Goal: Navigation & Orientation: Find specific page/section

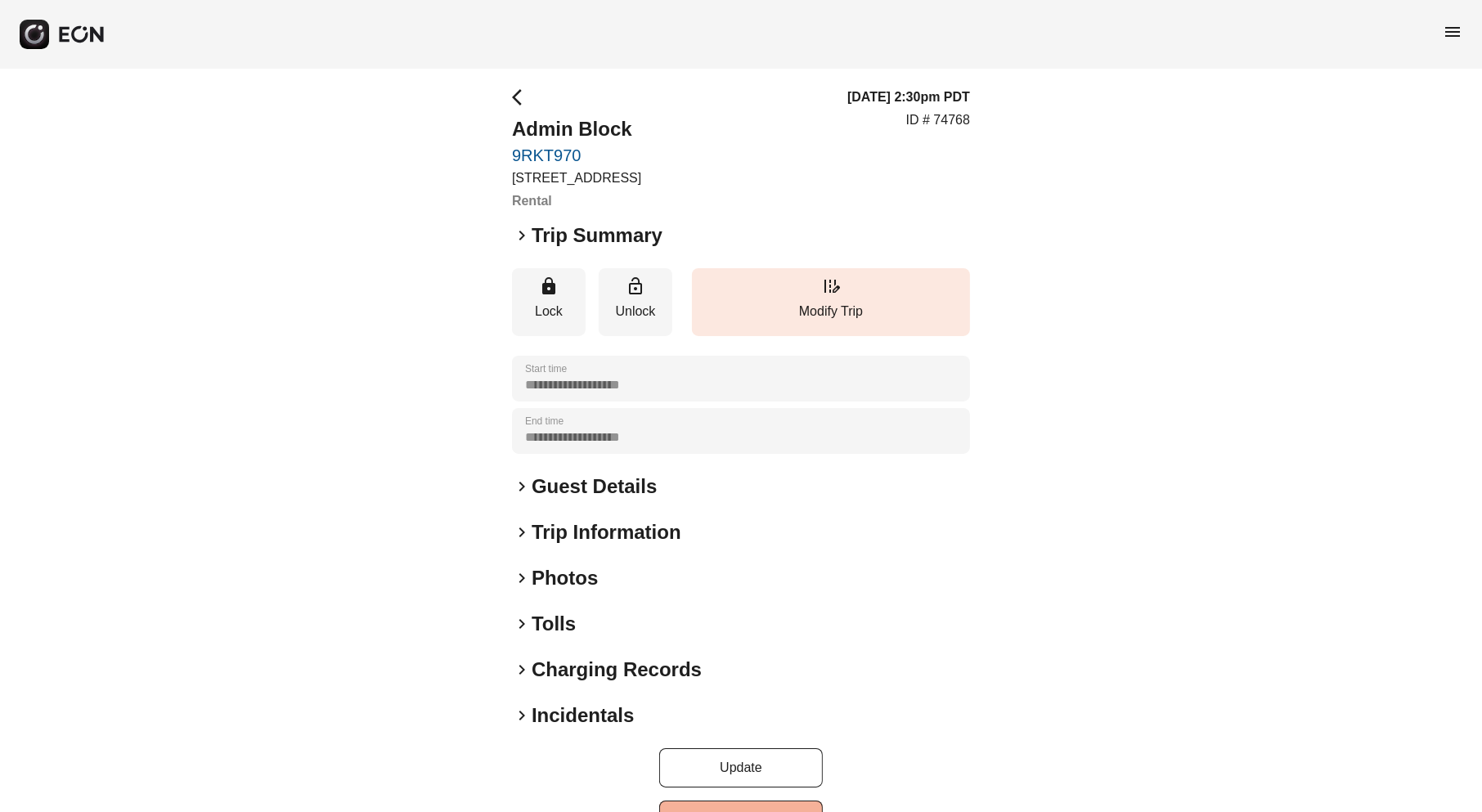
scroll to position [7, 0]
click at [524, 530] on span "keyboard_arrow_right" at bounding box center [521, 530] width 20 height 20
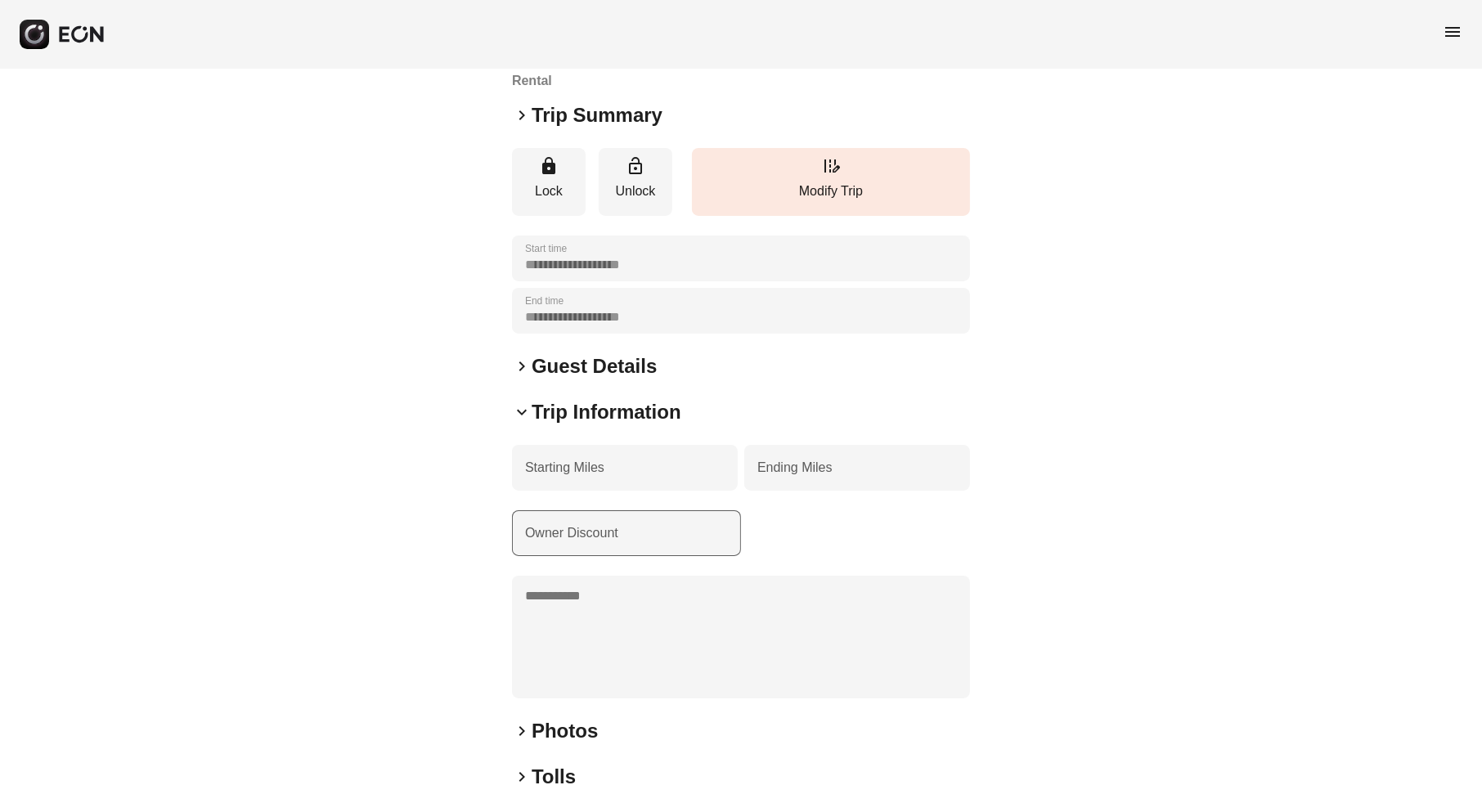
scroll to position [180, 0]
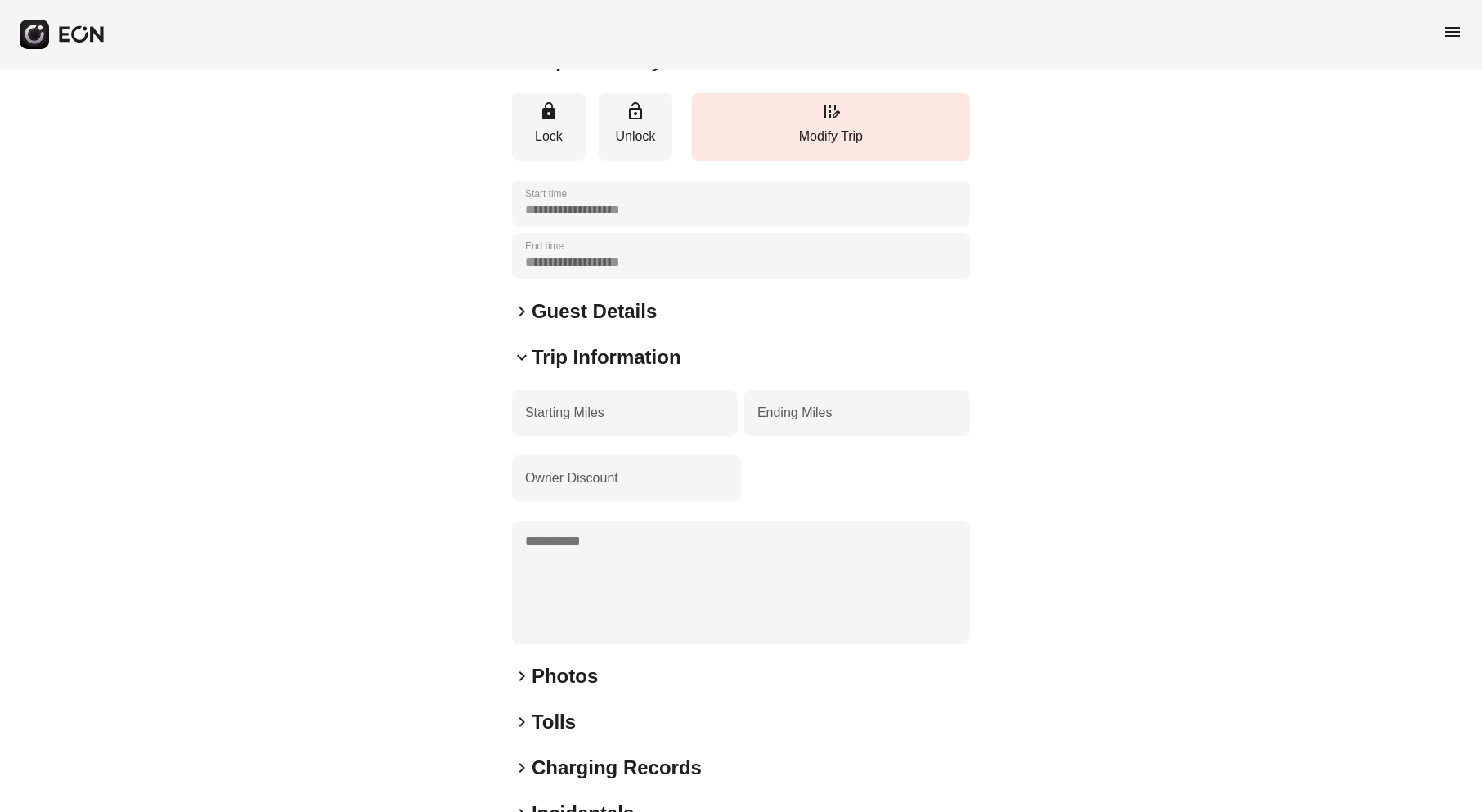
click at [519, 352] on span "keyboard_arrow_down" at bounding box center [521, 357] width 20 height 20
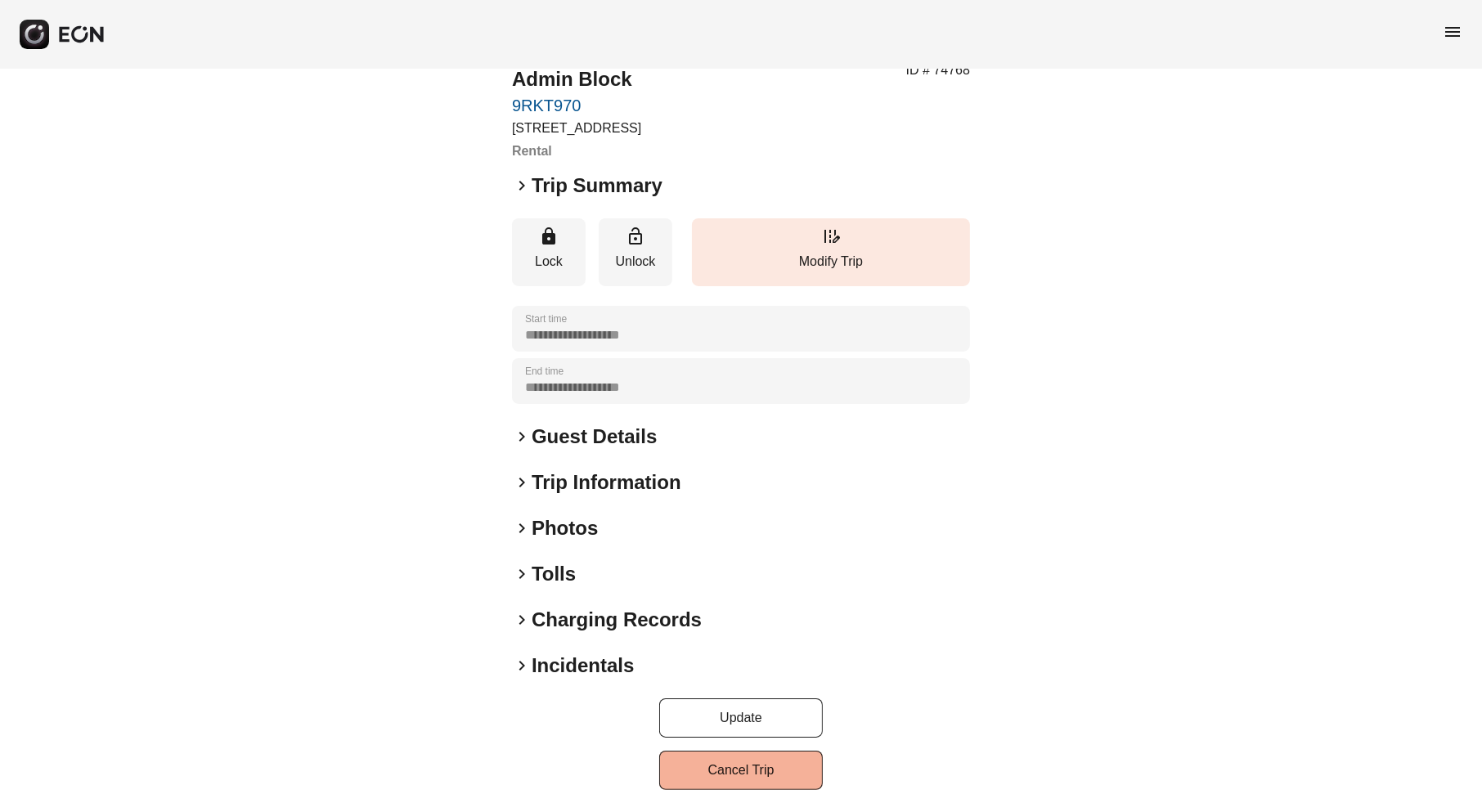
scroll to position [56, 0]
click at [522, 482] on span "keyboard_arrow_right" at bounding box center [521, 481] width 20 height 20
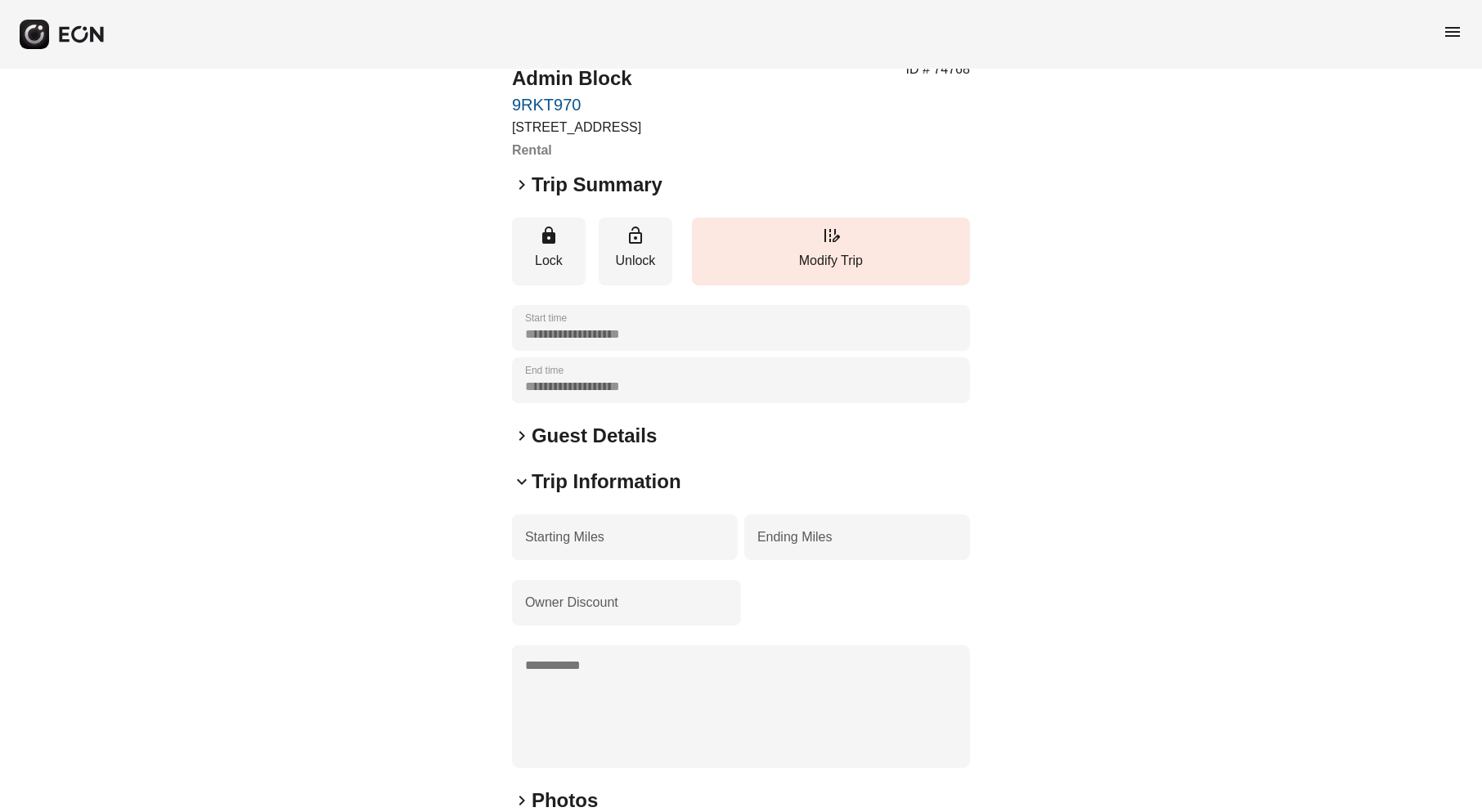
click at [519, 475] on span "keyboard_arrow_down" at bounding box center [521, 481] width 20 height 20
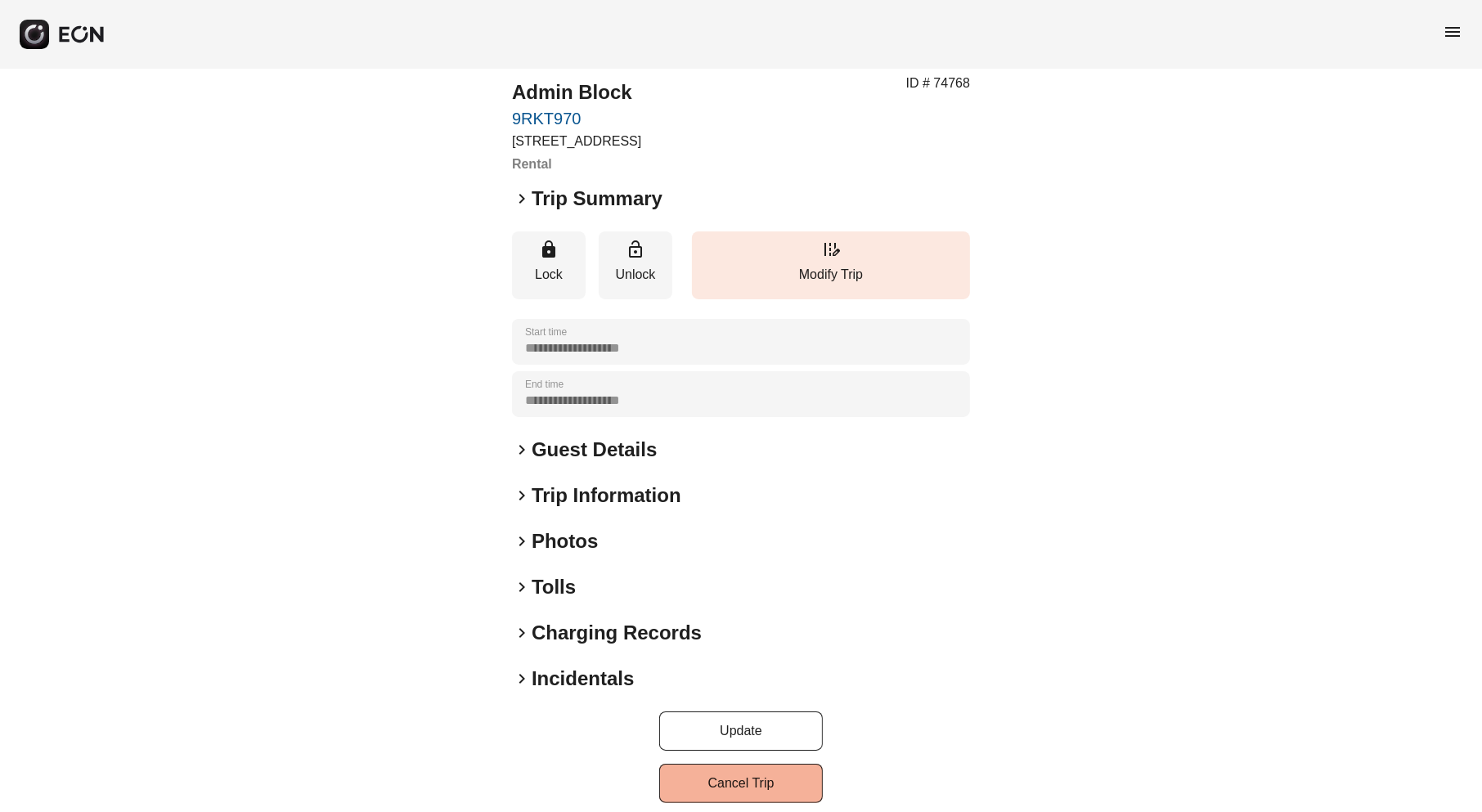
scroll to position [0, 0]
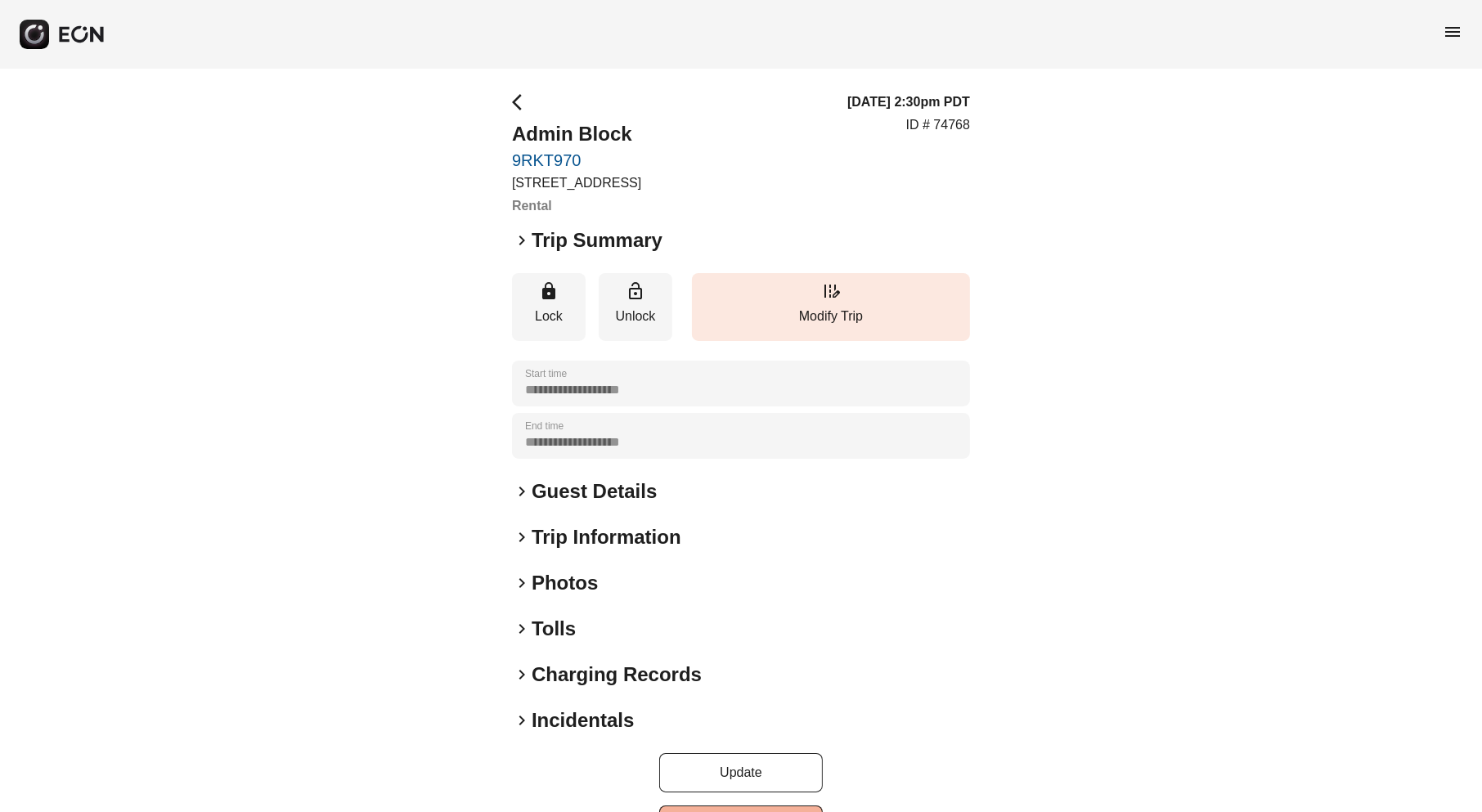
click at [522, 241] on span "keyboard_arrow_right" at bounding box center [521, 240] width 20 height 20
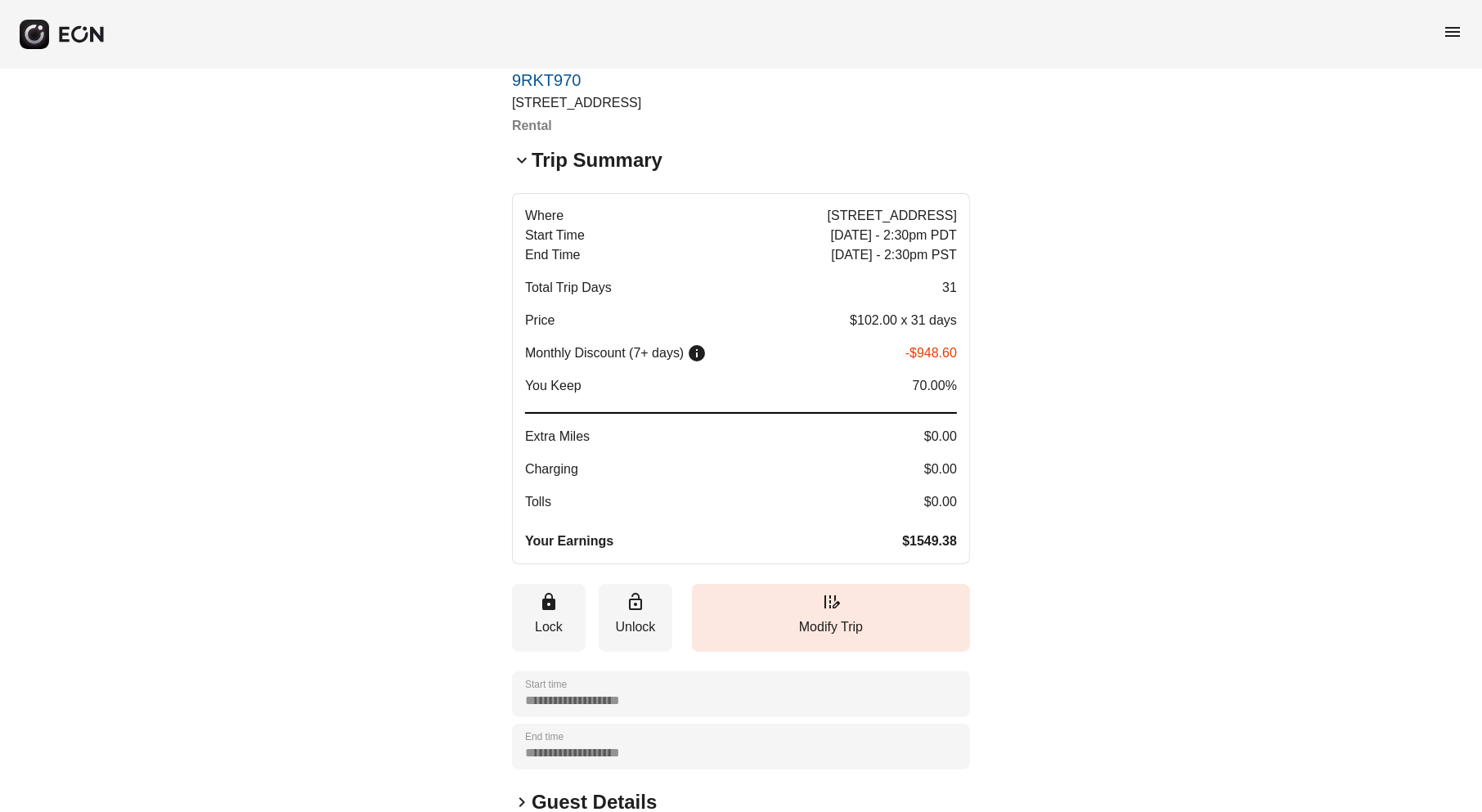
scroll to position [83, 0]
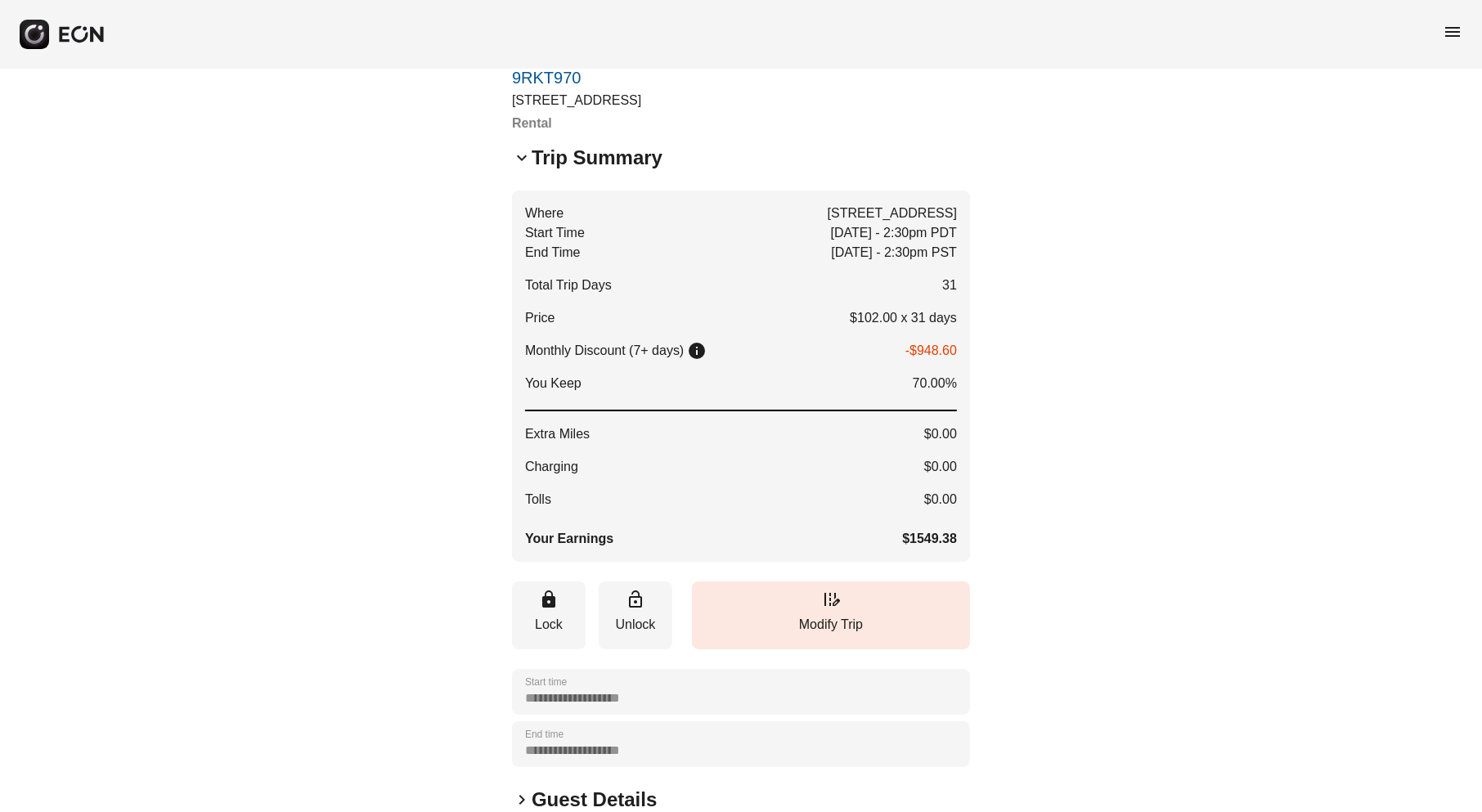
click at [522, 157] on span "keyboard_arrow_down" at bounding box center [521, 158] width 20 height 20
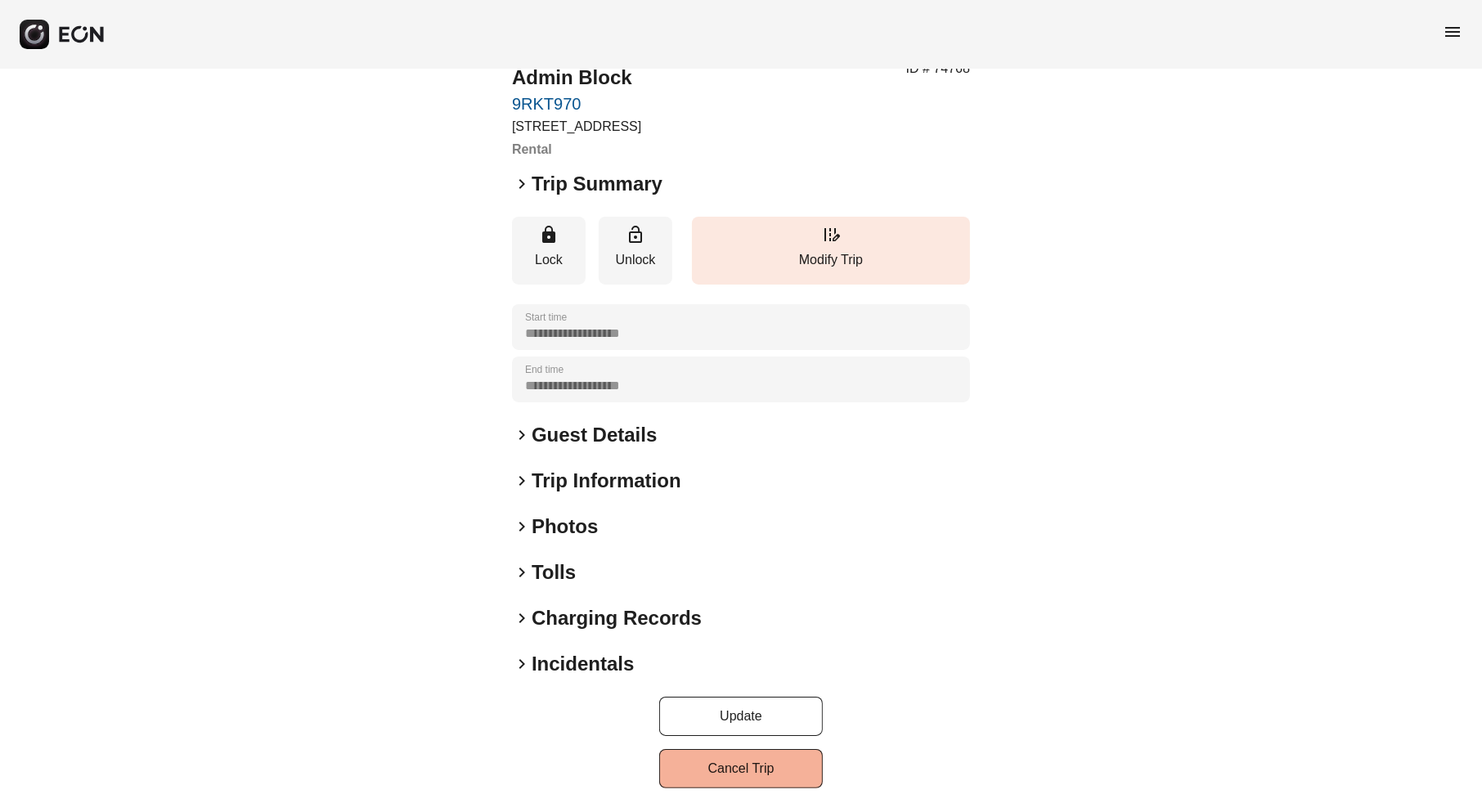
scroll to position [56, 0]
click at [523, 434] on span "keyboard_arrow_right" at bounding box center [521, 435] width 20 height 20
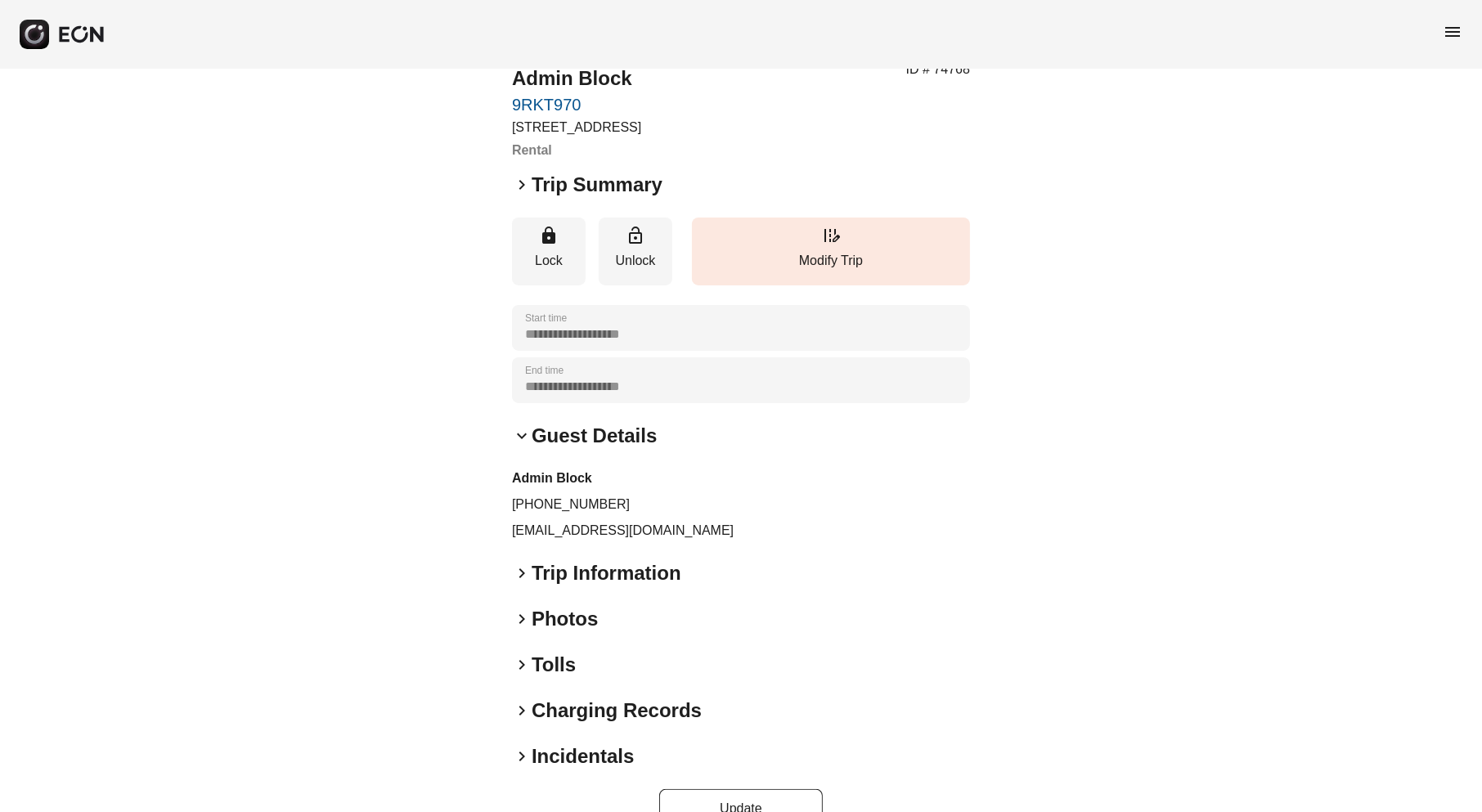
scroll to position [83, 0]
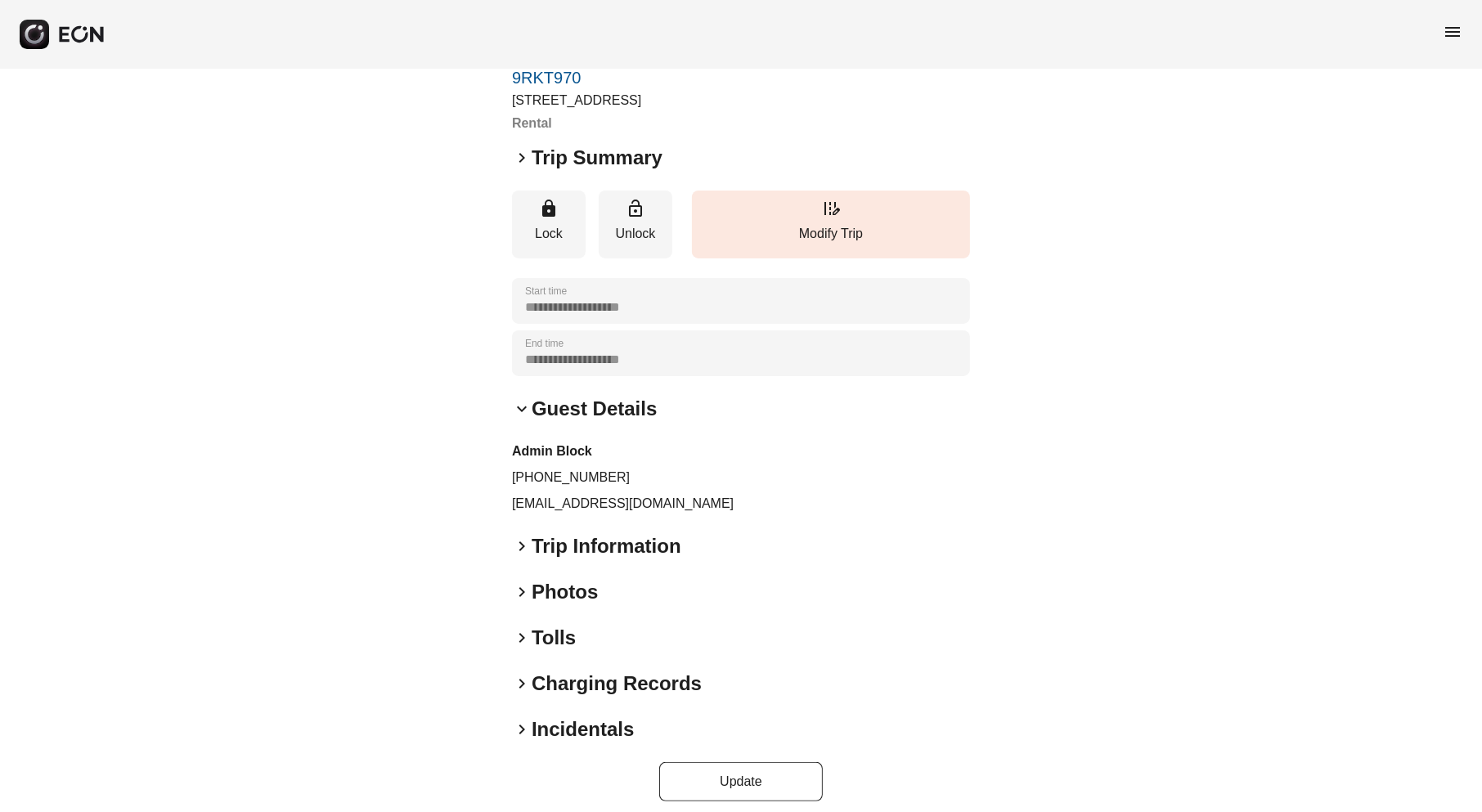
click at [523, 409] on span "keyboard_arrow_down" at bounding box center [521, 408] width 20 height 20
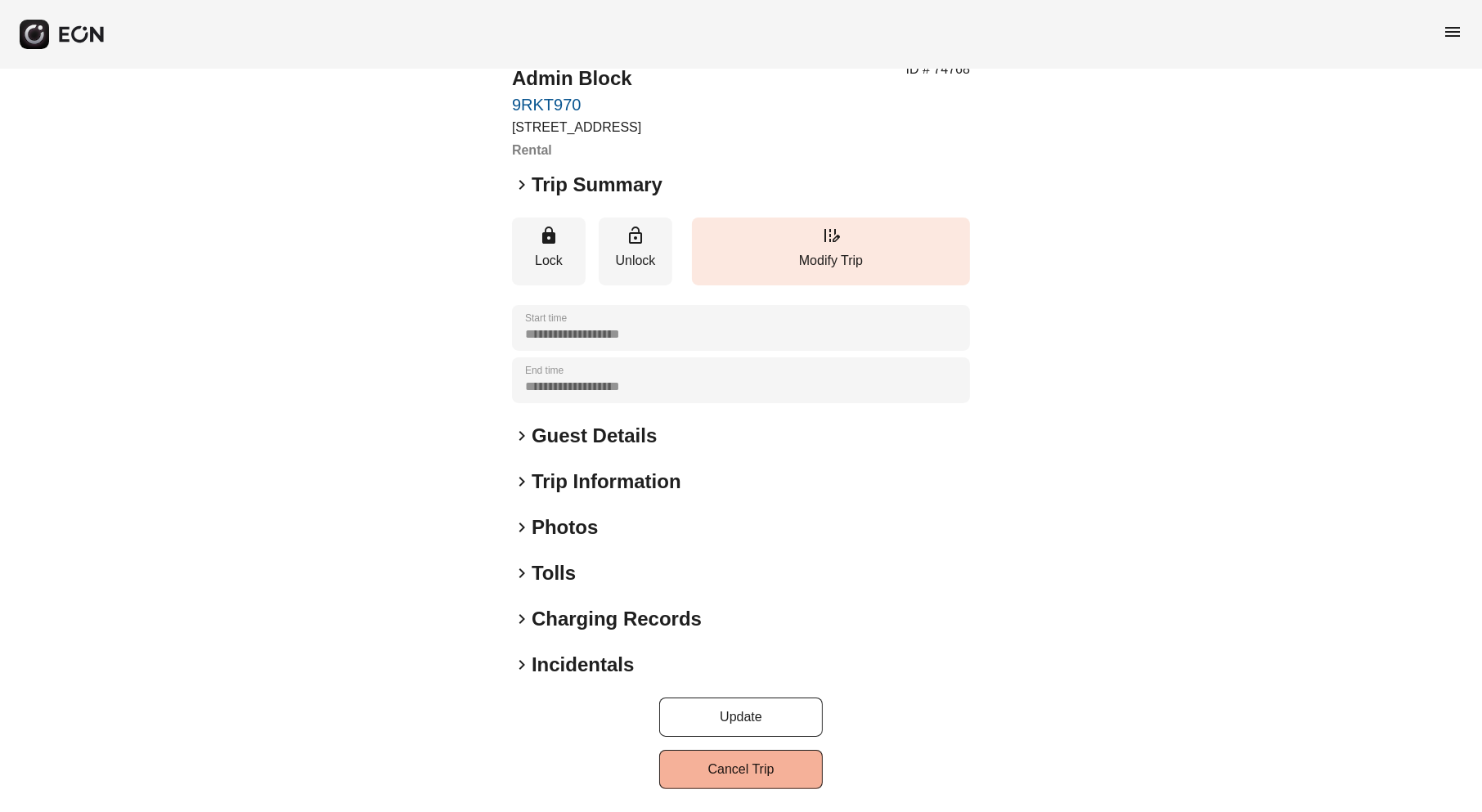
click at [523, 482] on span "keyboard_arrow_right" at bounding box center [521, 481] width 20 height 20
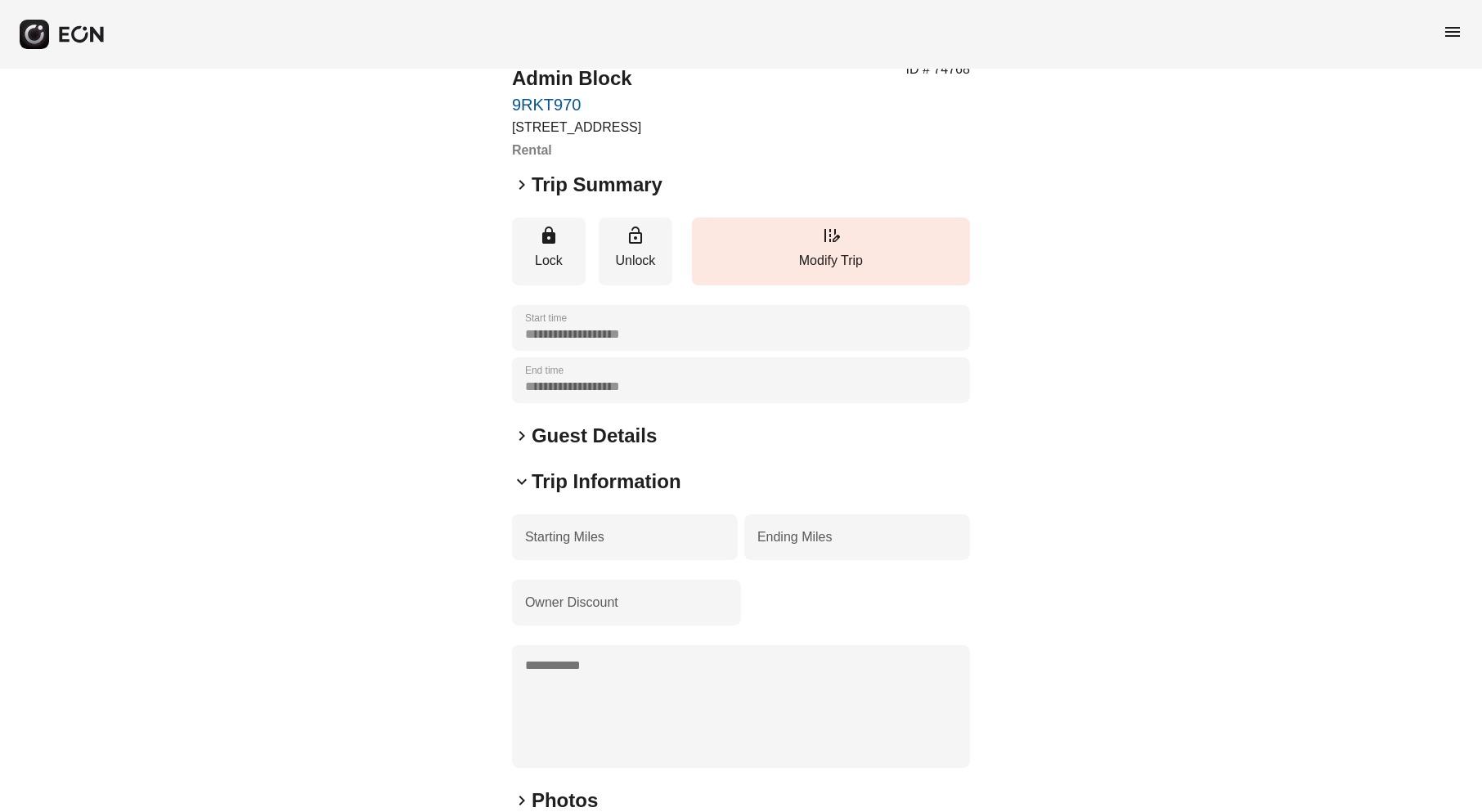
scroll to position [83, 0]
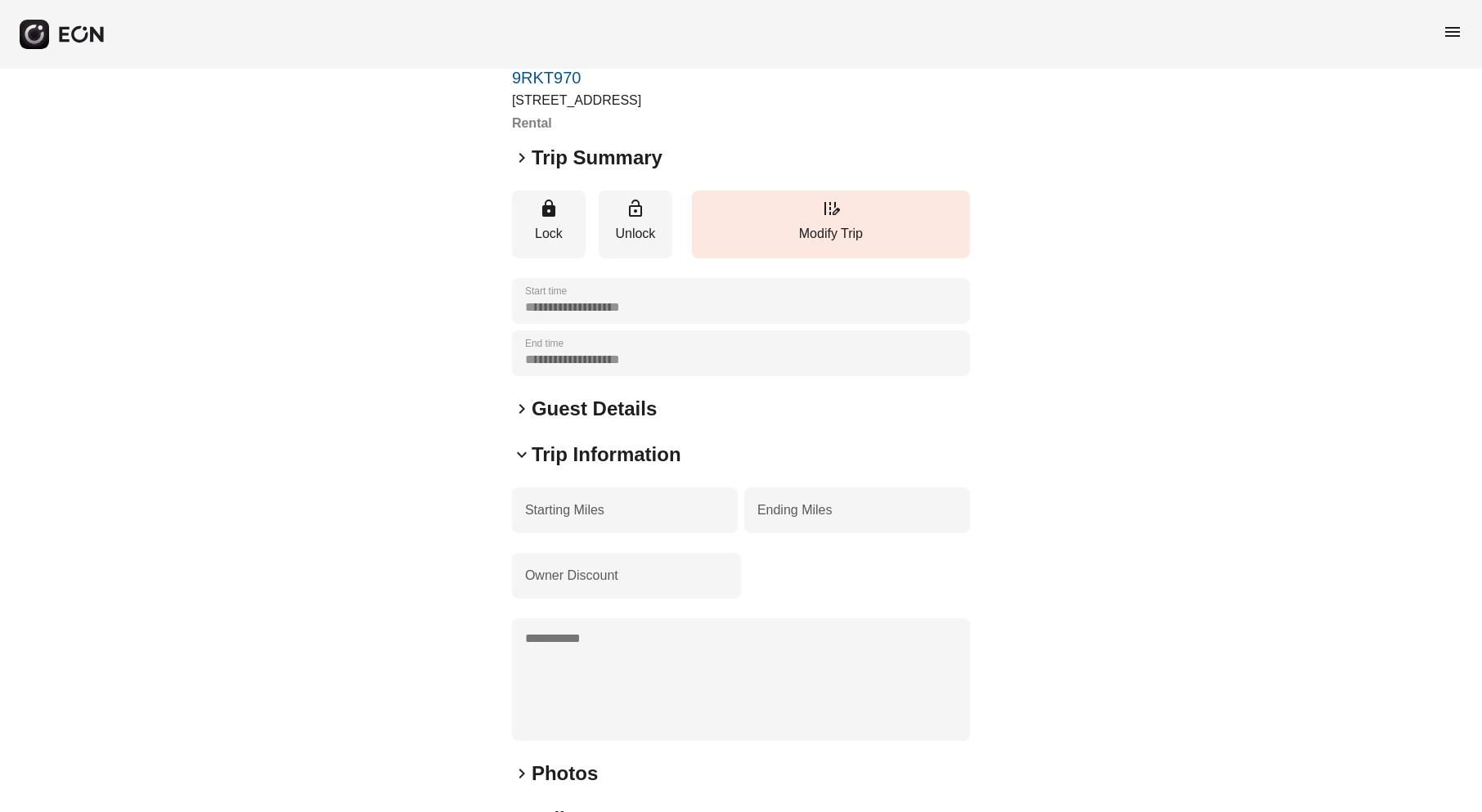
click at [526, 455] on span "keyboard_arrow_down" at bounding box center [521, 454] width 20 height 20
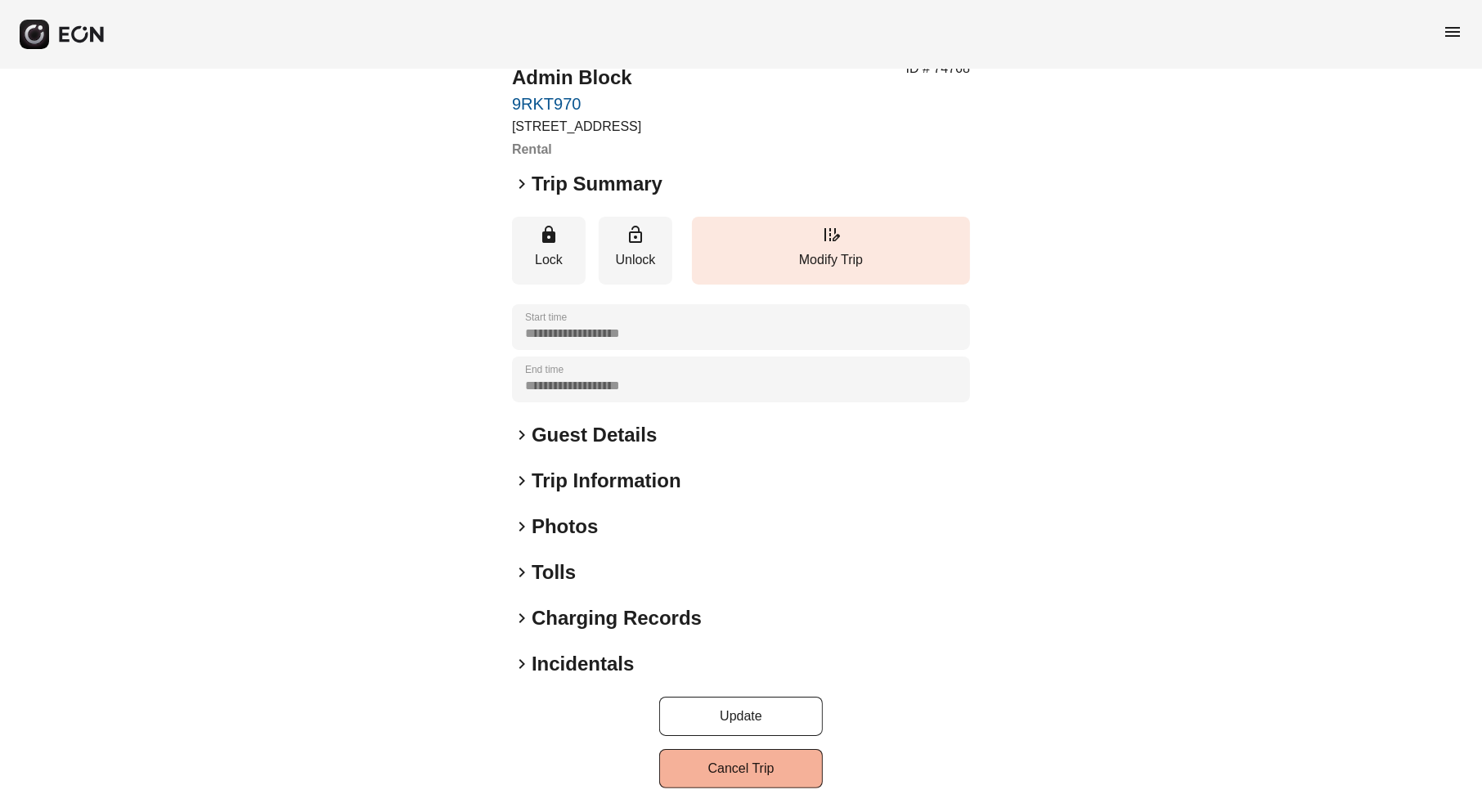
click at [526, 455] on div "**********" at bounding box center [741, 412] width 458 height 752
click at [520, 575] on span "keyboard_arrow_right" at bounding box center [521, 572] width 20 height 20
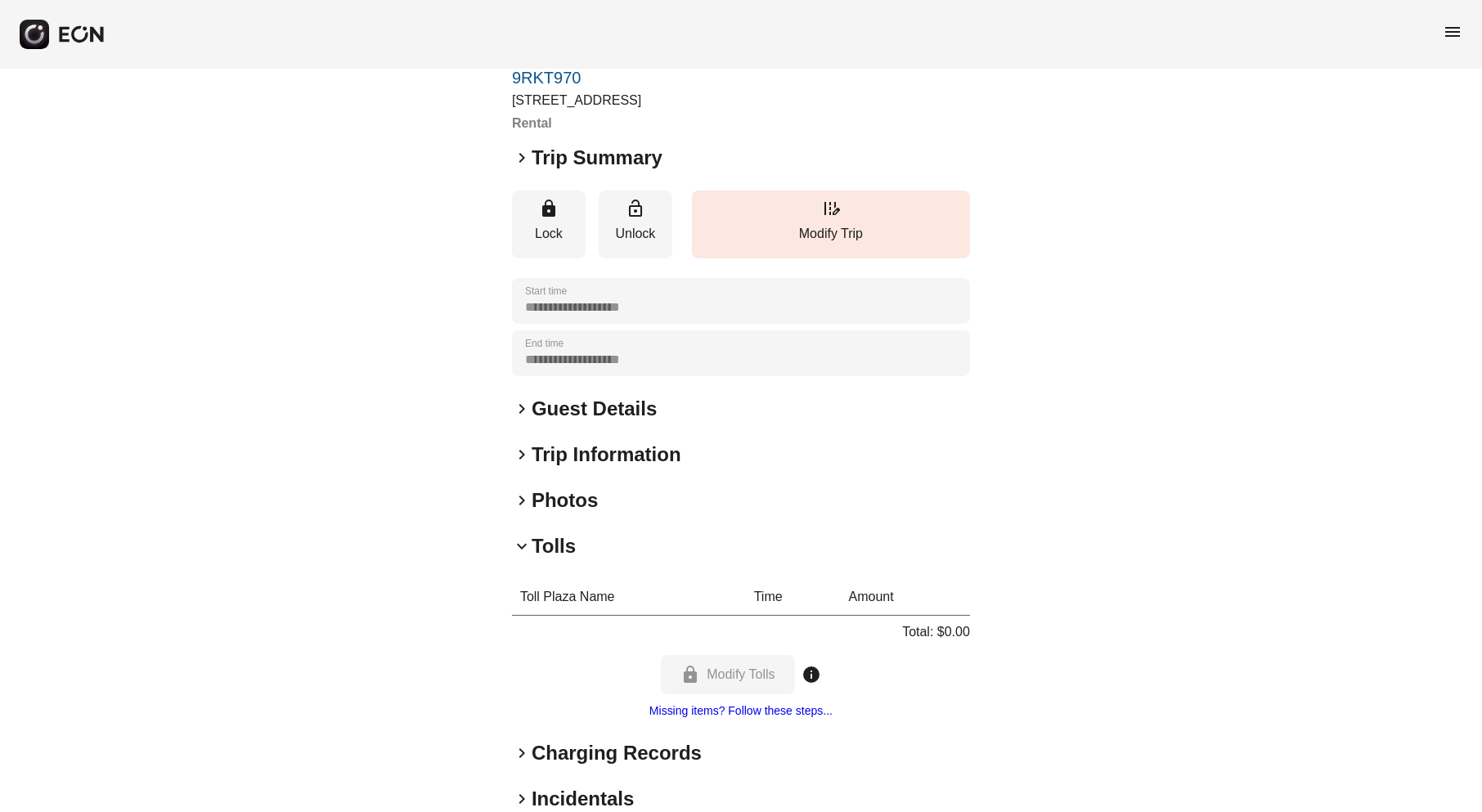
click at [524, 546] on span "keyboard_arrow_down" at bounding box center [521, 545] width 20 height 20
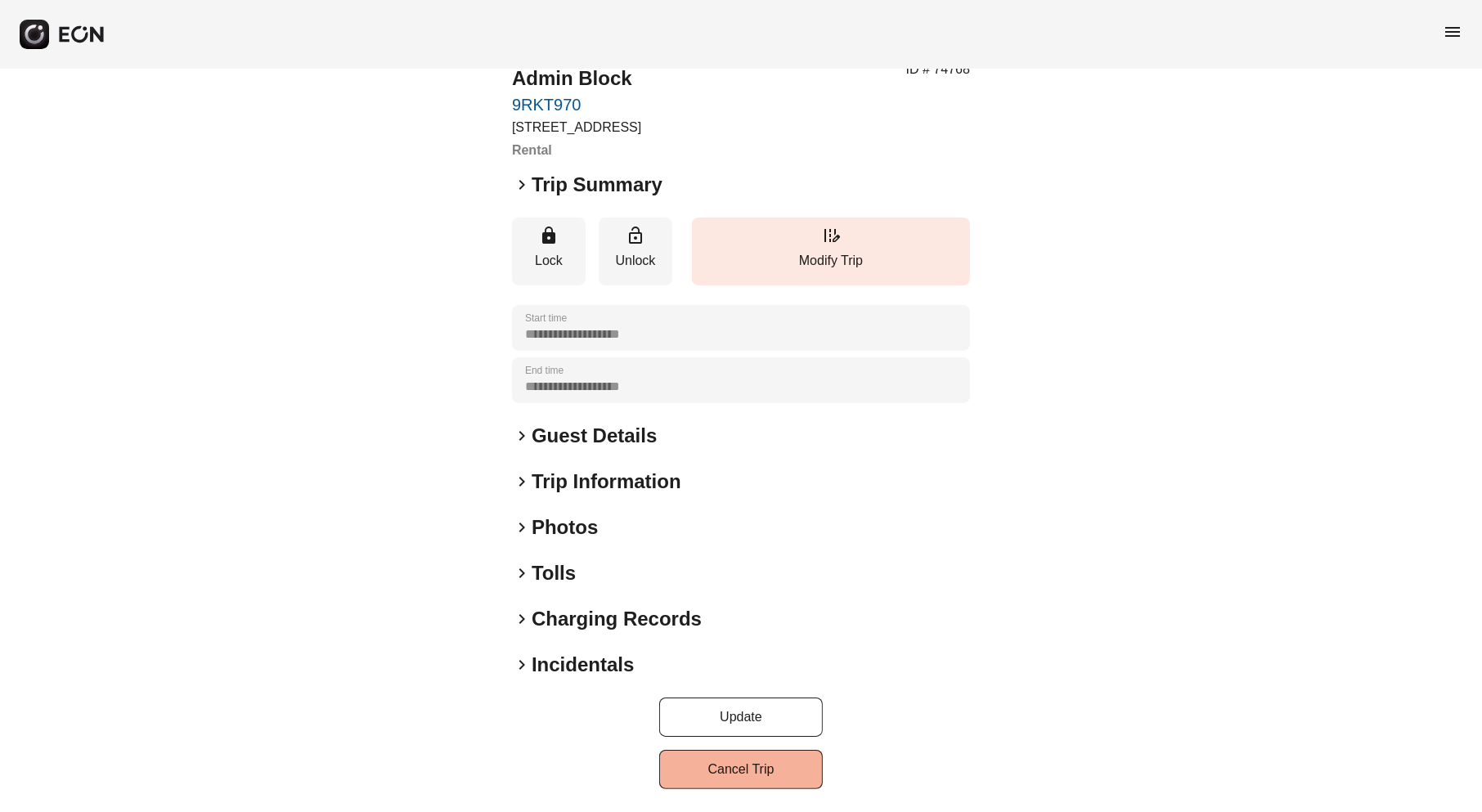
click at [524, 621] on span "keyboard_arrow_right" at bounding box center [521, 618] width 20 height 20
click at [524, 621] on div "keyboard_arrow_right Charging Records" at bounding box center [741, 619] width 458 height 26
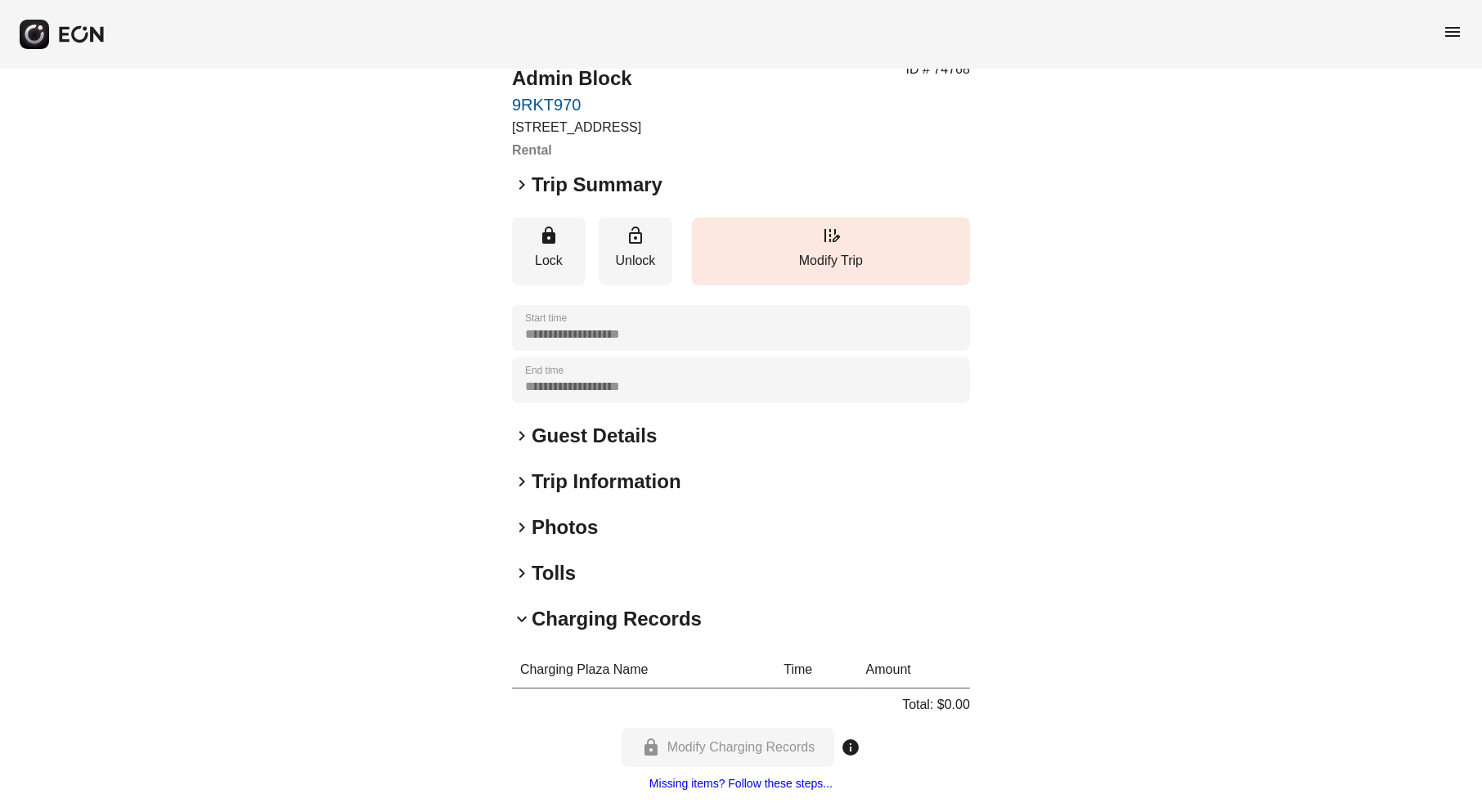
scroll to position [83, 0]
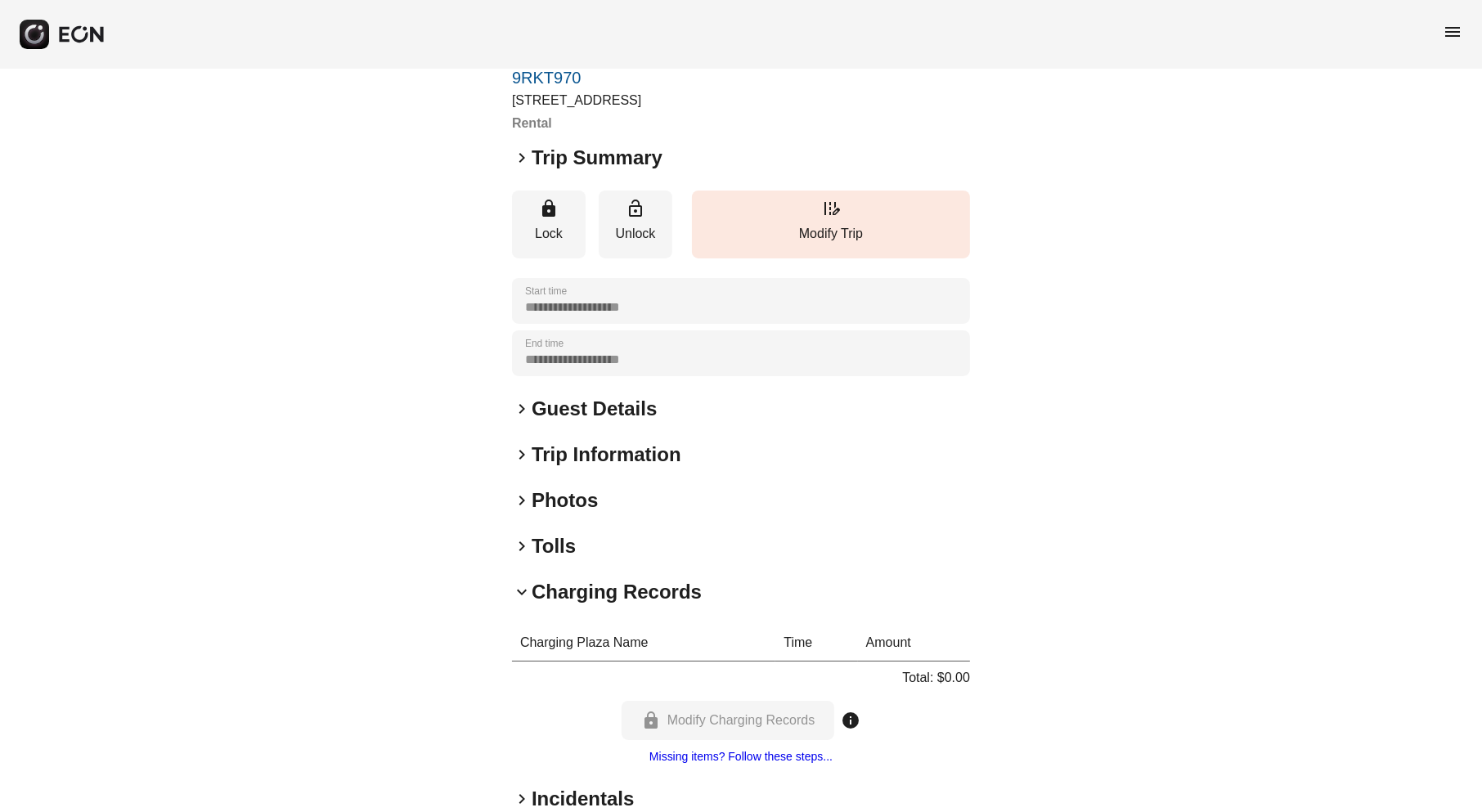
click at [524, 591] on span "keyboard_arrow_down" at bounding box center [521, 591] width 20 height 20
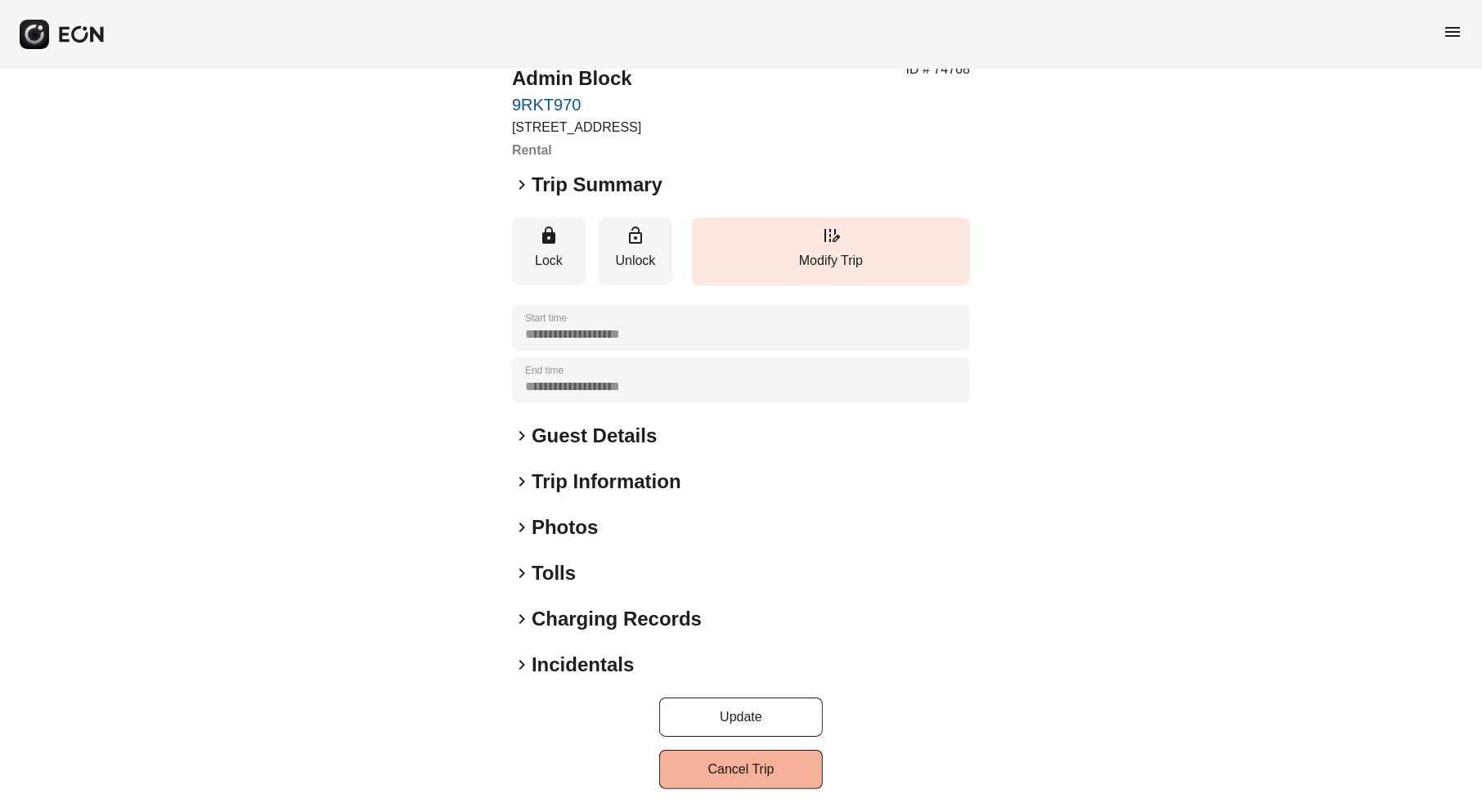
click at [524, 662] on span "keyboard_arrow_right" at bounding box center [521, 665] width 20 height 20
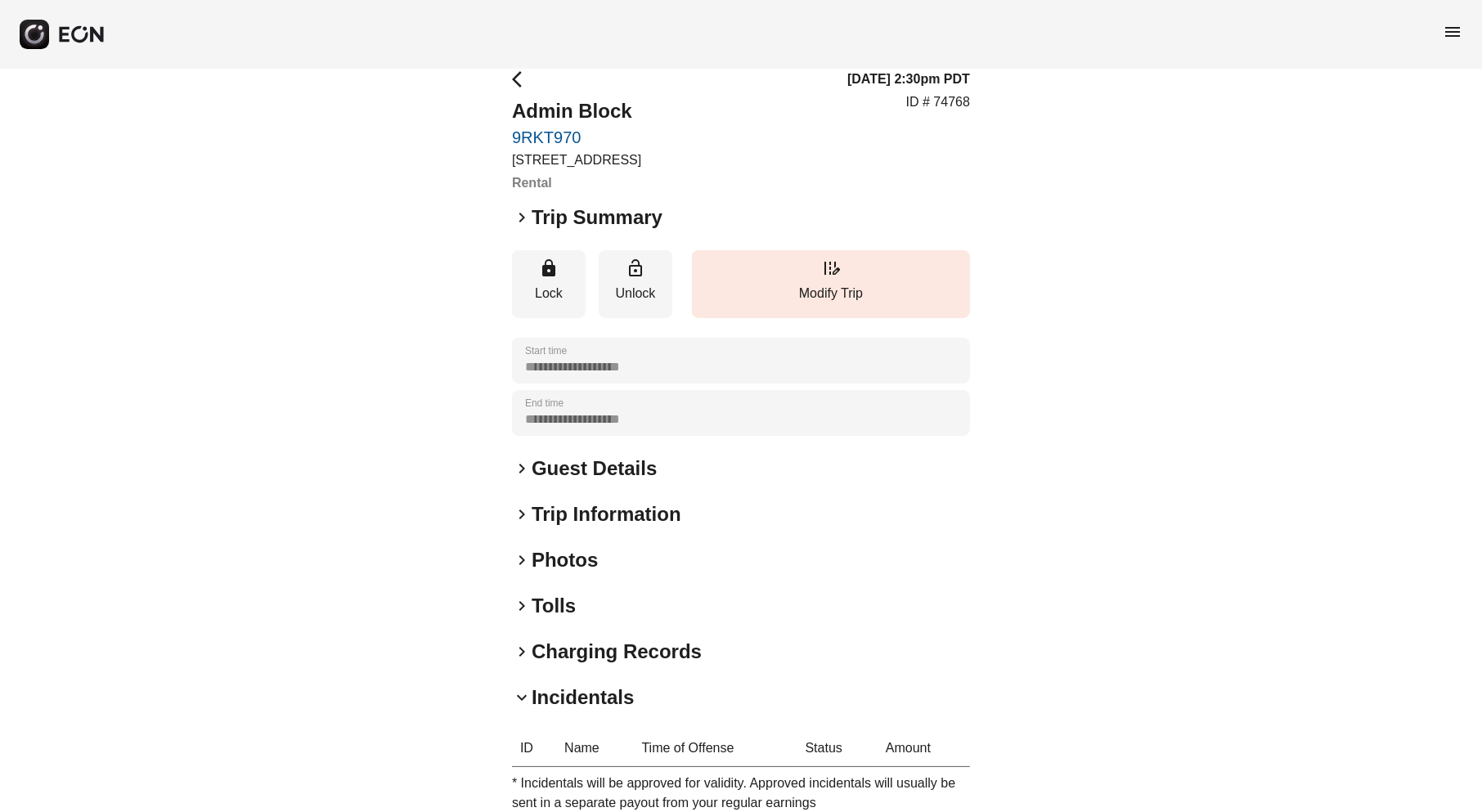
scroll to position [0, 0]
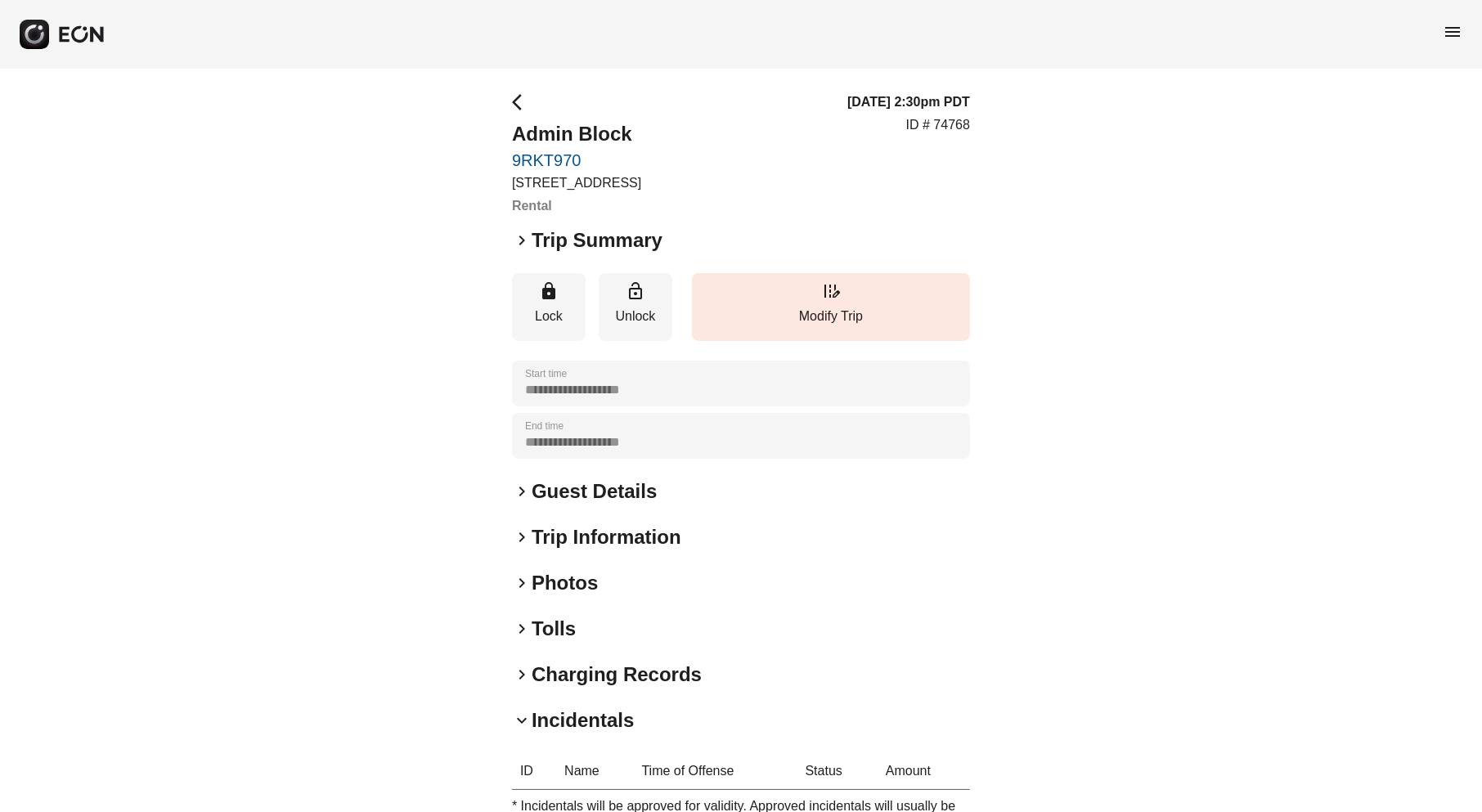
click at [522, 97] on span "arrow_back_ios" at bounding box center [521, 102] width 20 height 20
click at [522, 241] on span "keyboard_arrow_right" at bounding box center [521, 240] width 20 height 20
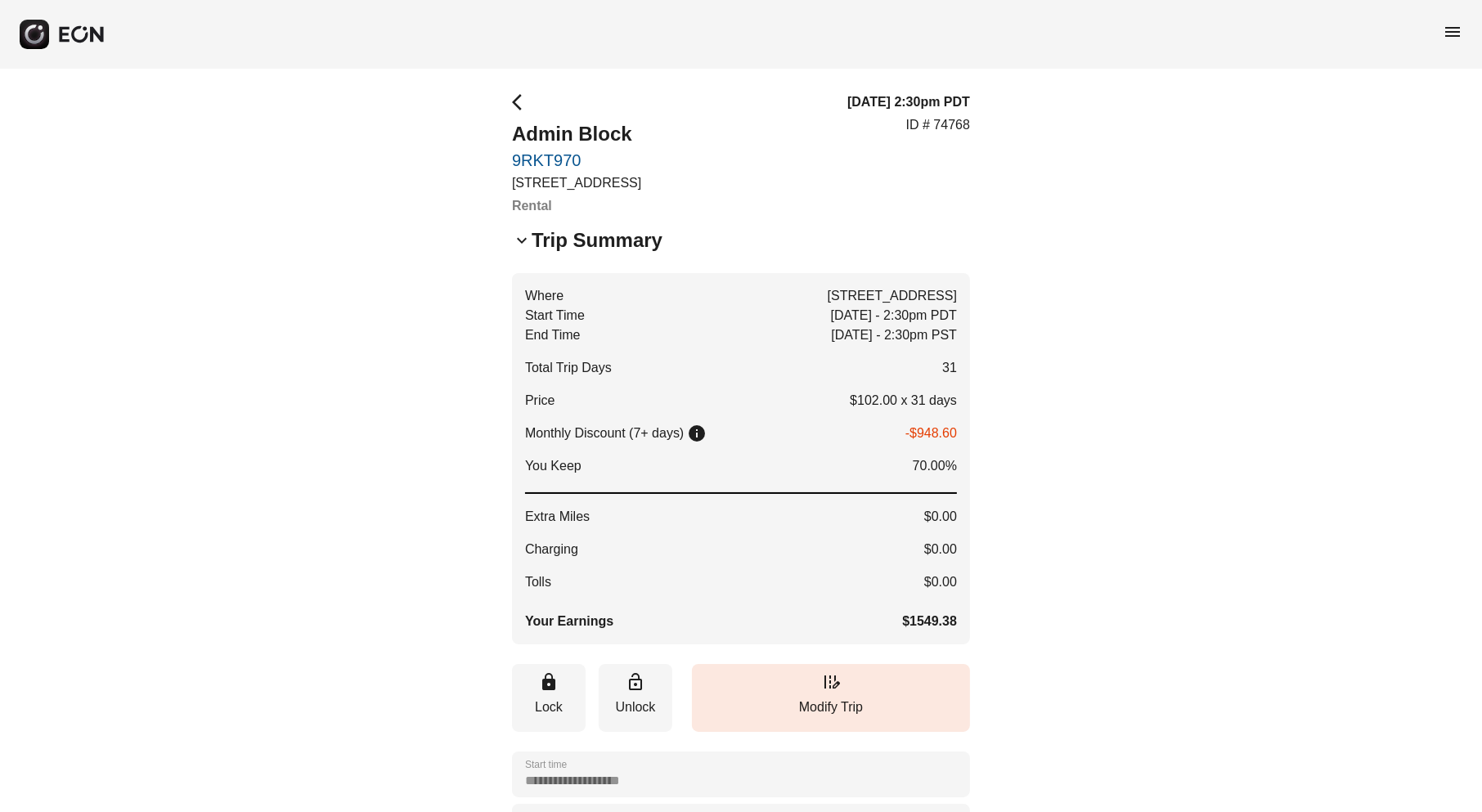
click at [519, 240] on span "keyboard_arrow_down" at bounding box center [521, 240] width 20 height 20
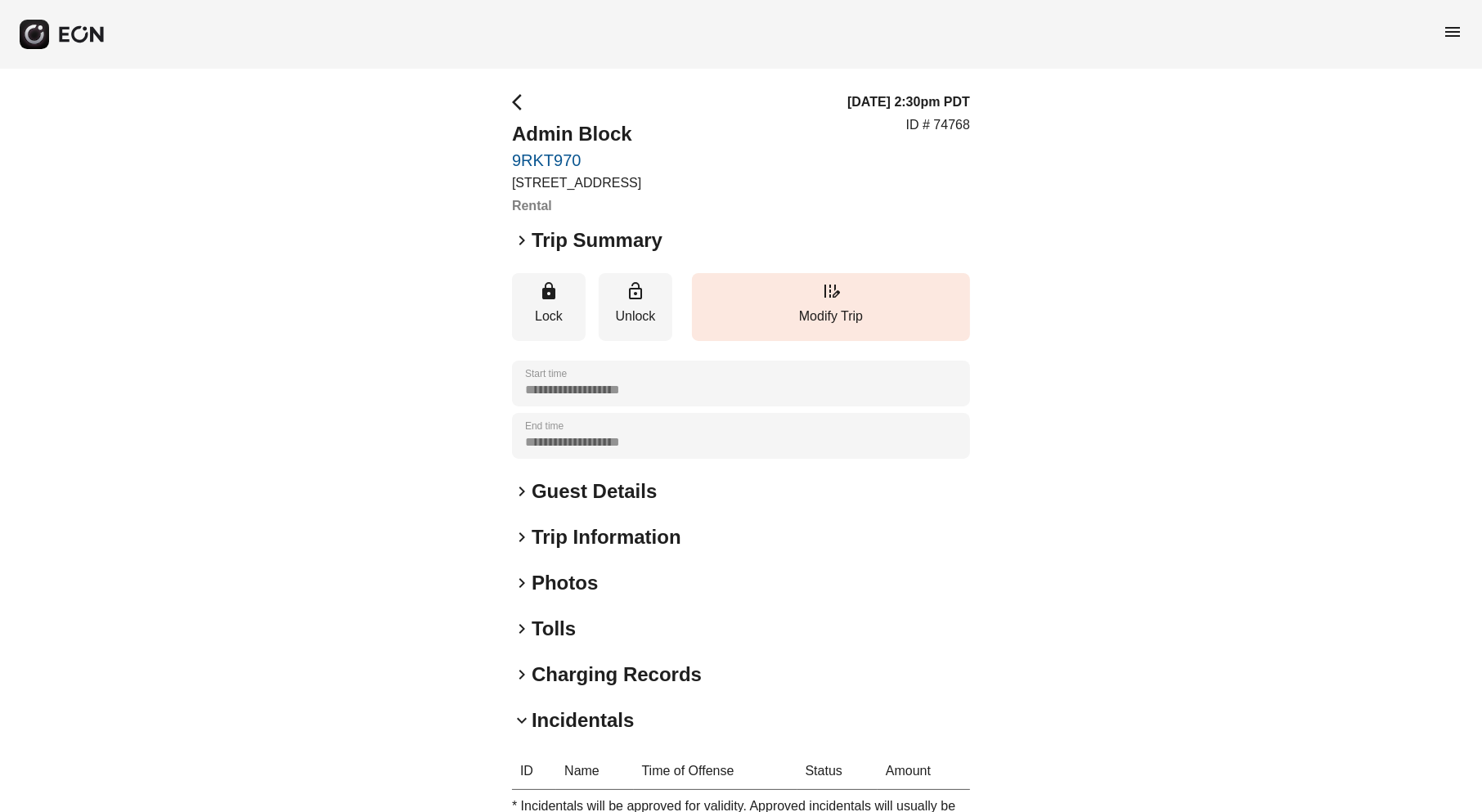
click at [516, 104] on span "arrow_back_ios" at bounding box center [521, 102] width 20 height 20
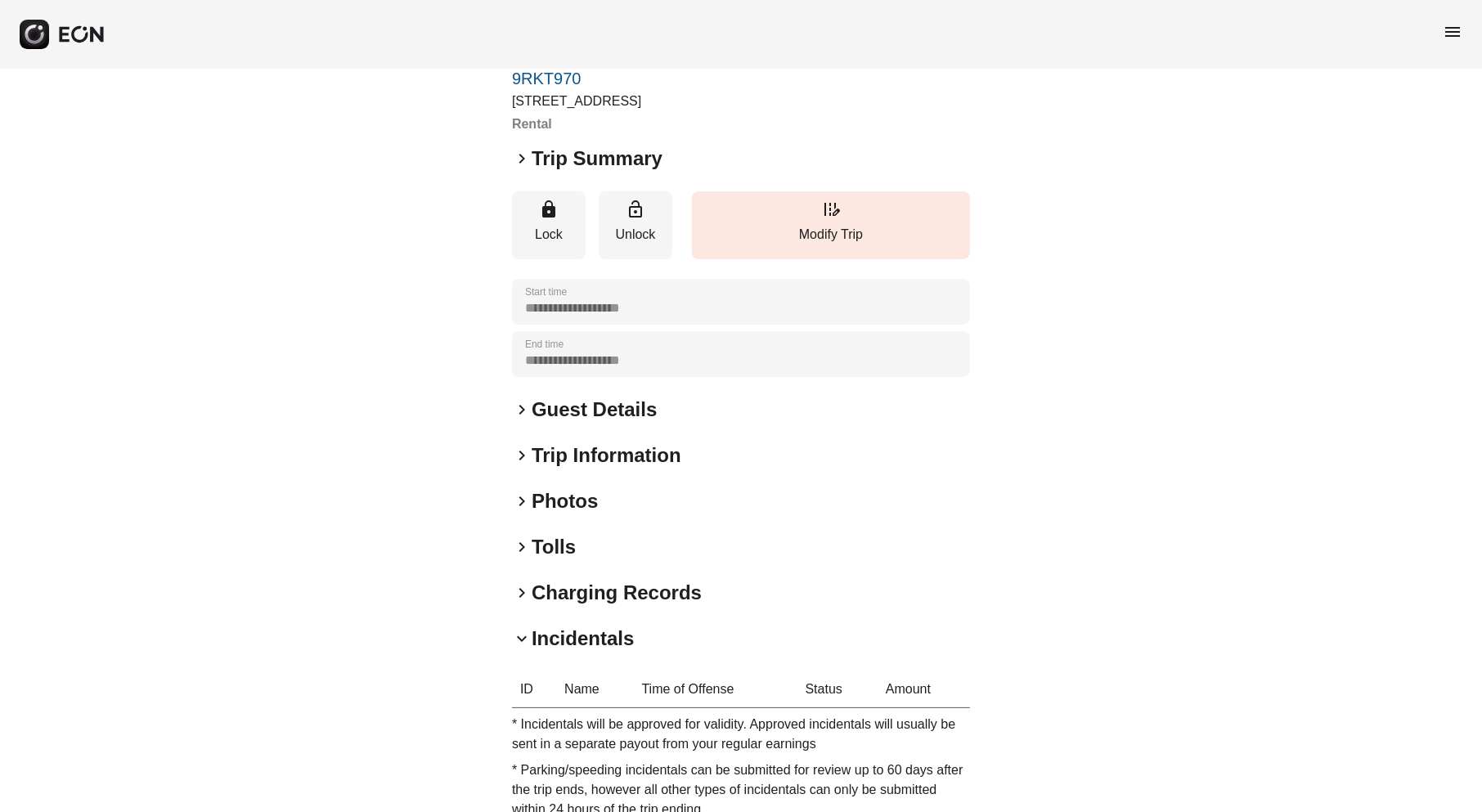
scroll to position [3, 0]
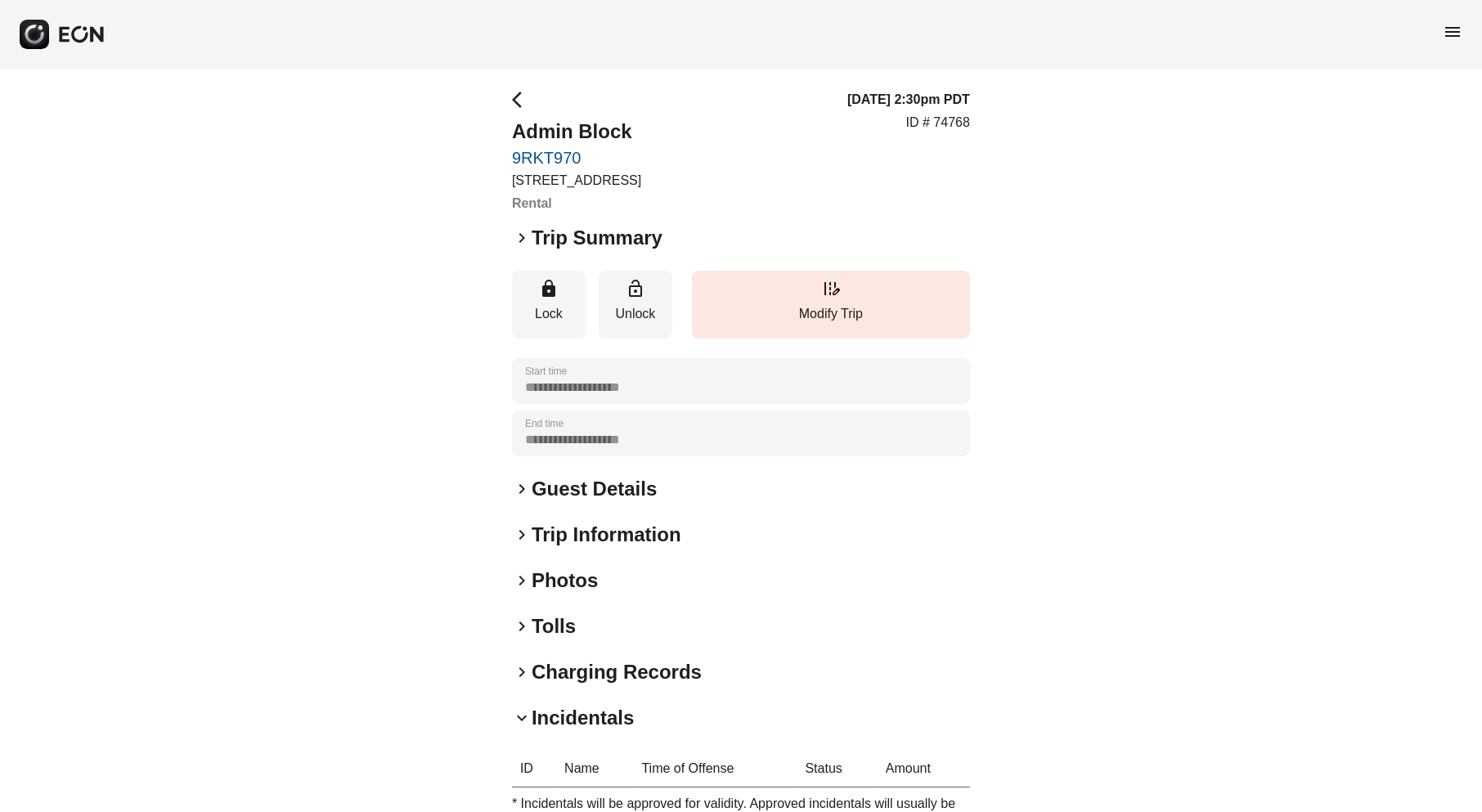
click at [519, 99] on span "arrow_back_ios" at bounding box center [521, 99] width 20 height 20
click at [1240, 192] on div "**********" at bounding box center [741, 553] width 1482 height 974
click at [1447, 23] on span "menu" at bounding box center [1452, 32] width 20 height 20
click at [1447, 29] on span "menu" at bounding box center [1452, 32] width 20 height 20
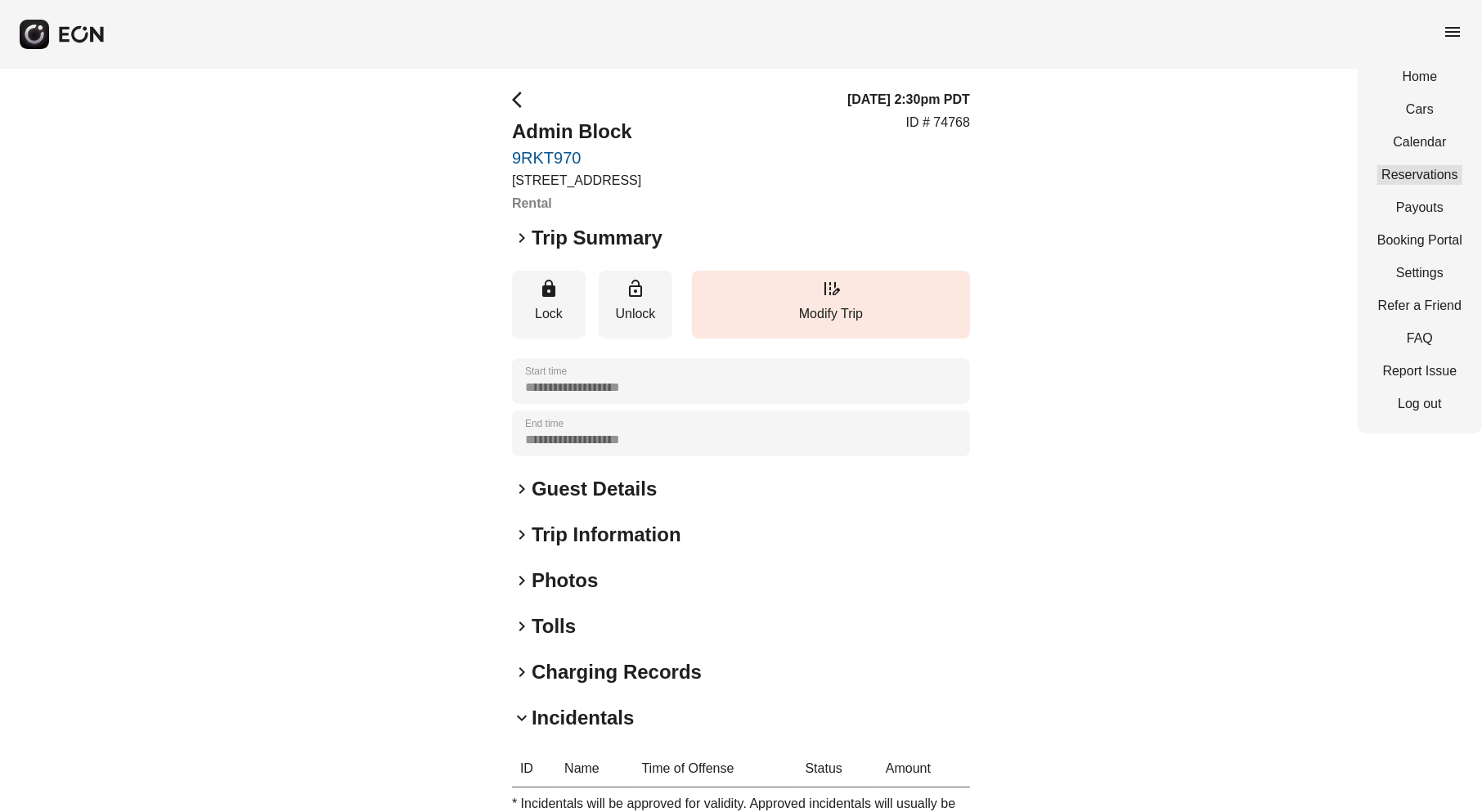
click at [1407, 176] on link "Reservations" at bounding box center [1420, 174] width 85 height 20
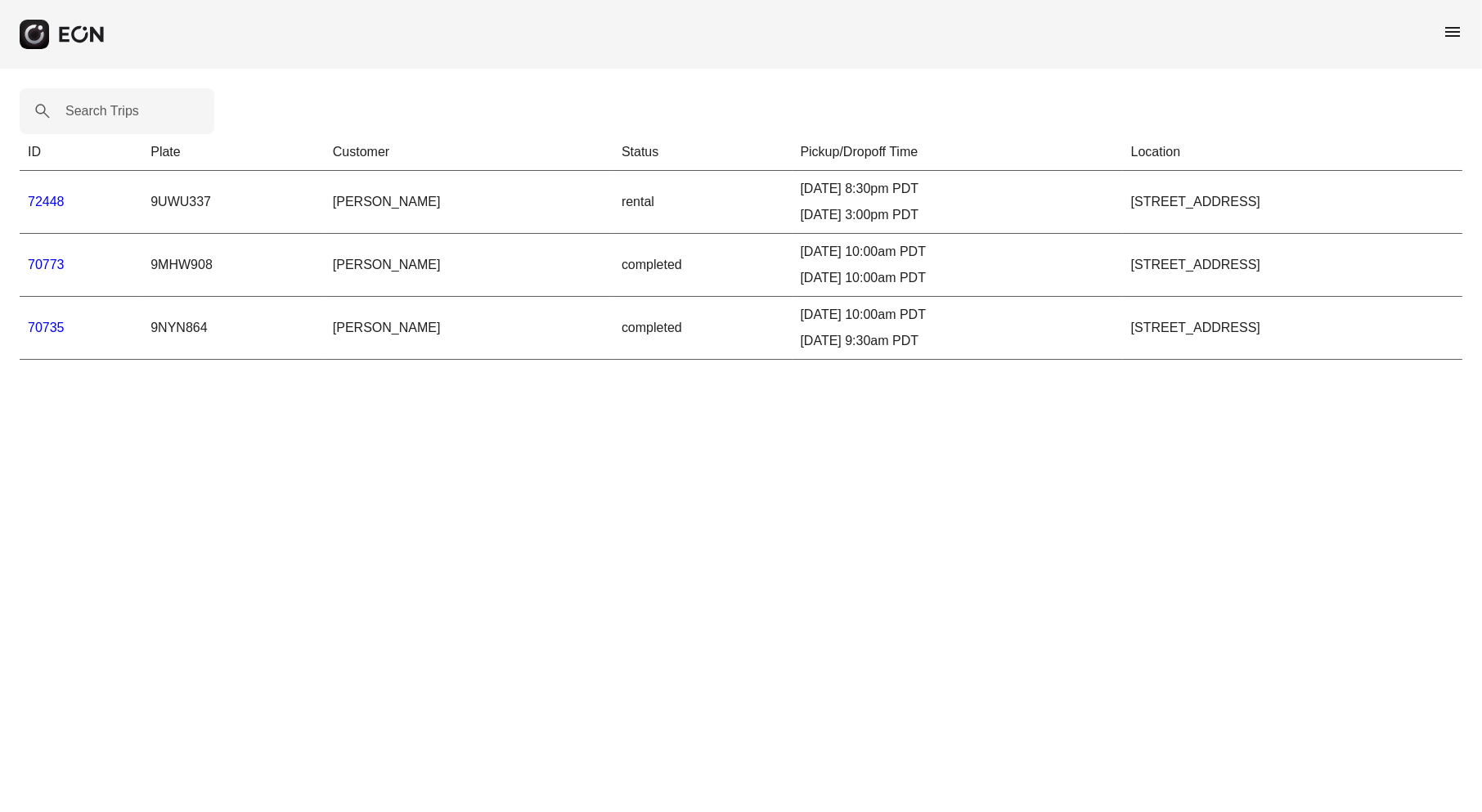
click at [1457, 25] on span "menu" at bounding box center [1452, 32] width 20 height 20
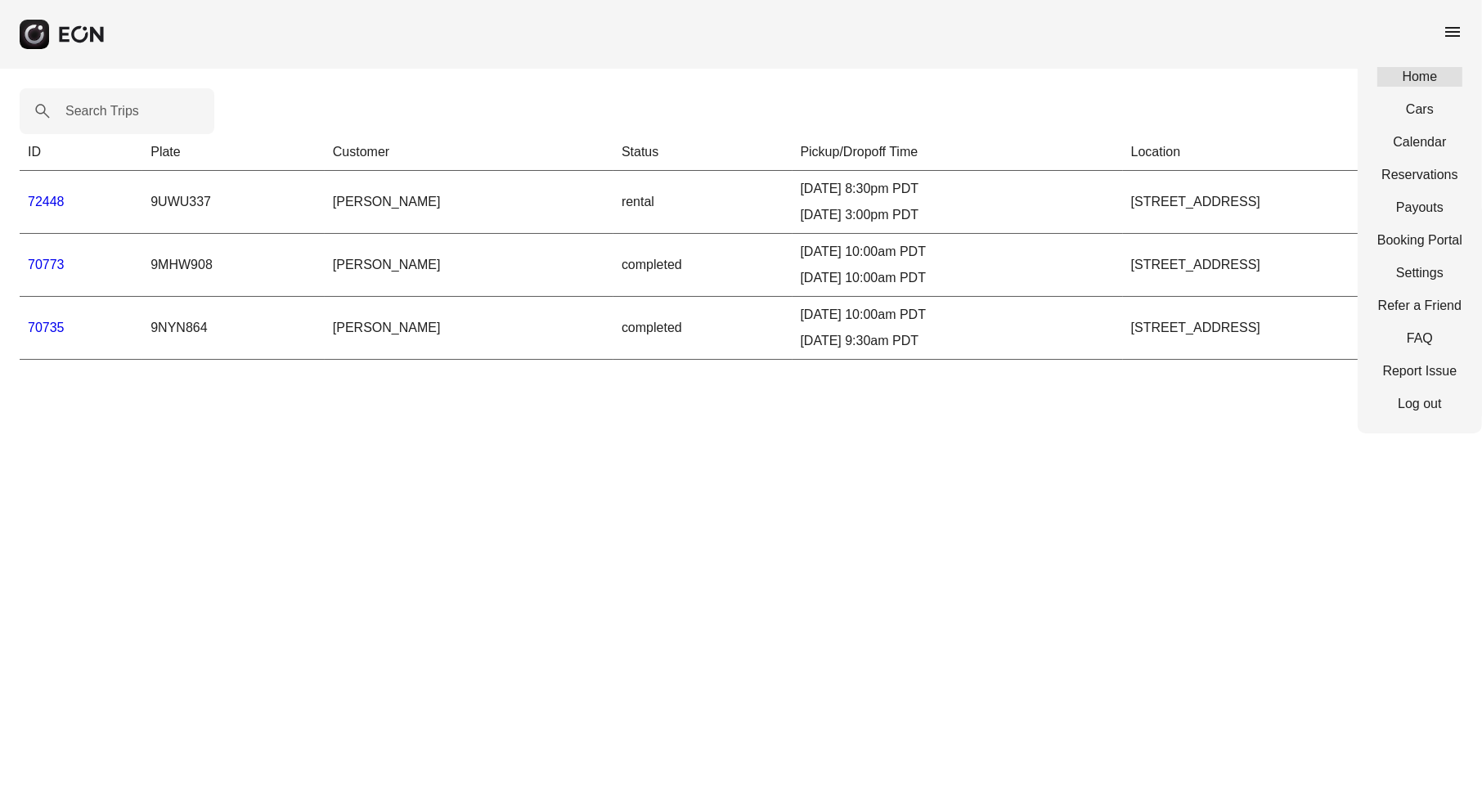
click at [1411, 80] on link "Home" at bounding box center [1420, 76] width 85 height 20
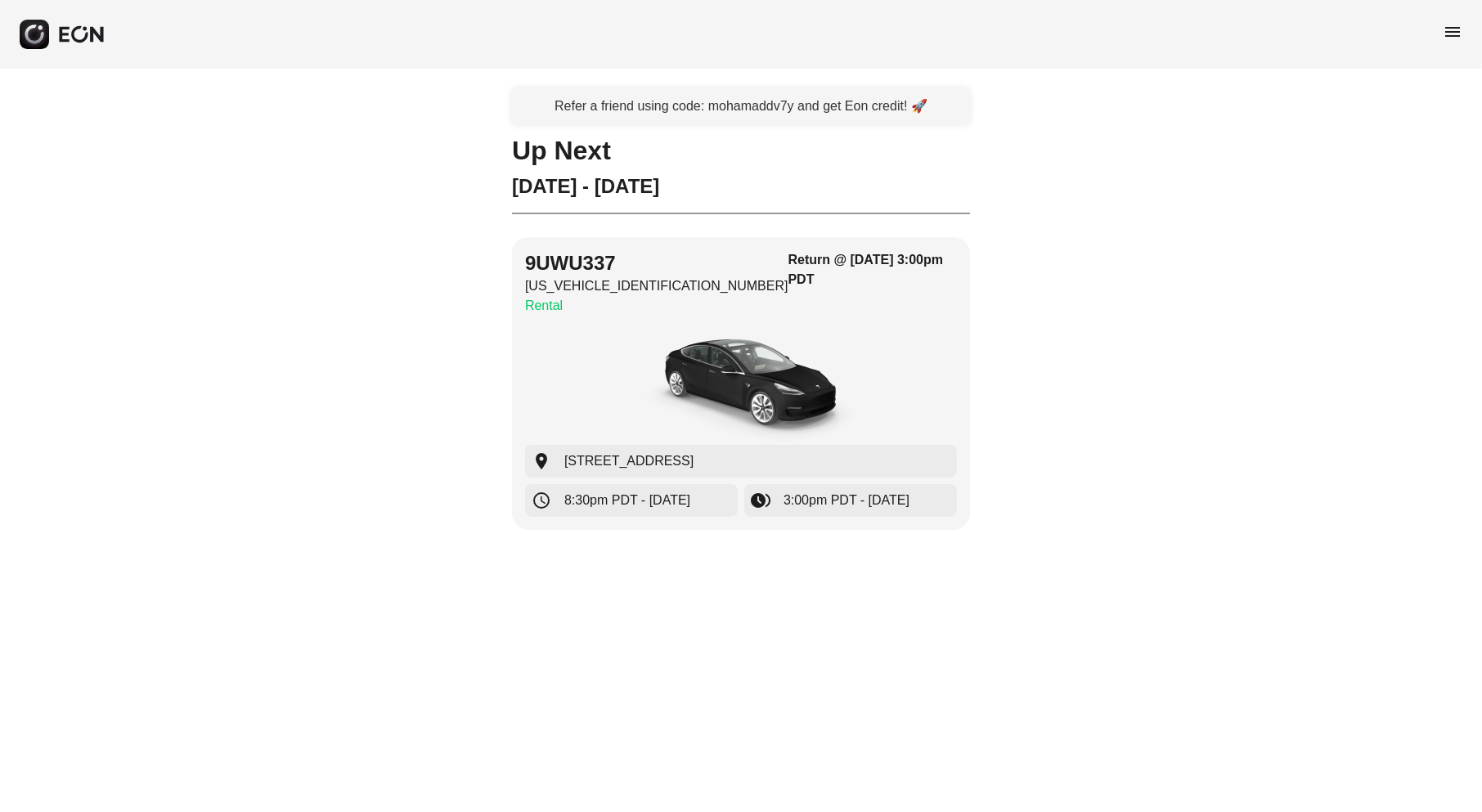
click at [1453, 32] on span "menu" at bounding box center [1452, 32] width 20 height 20
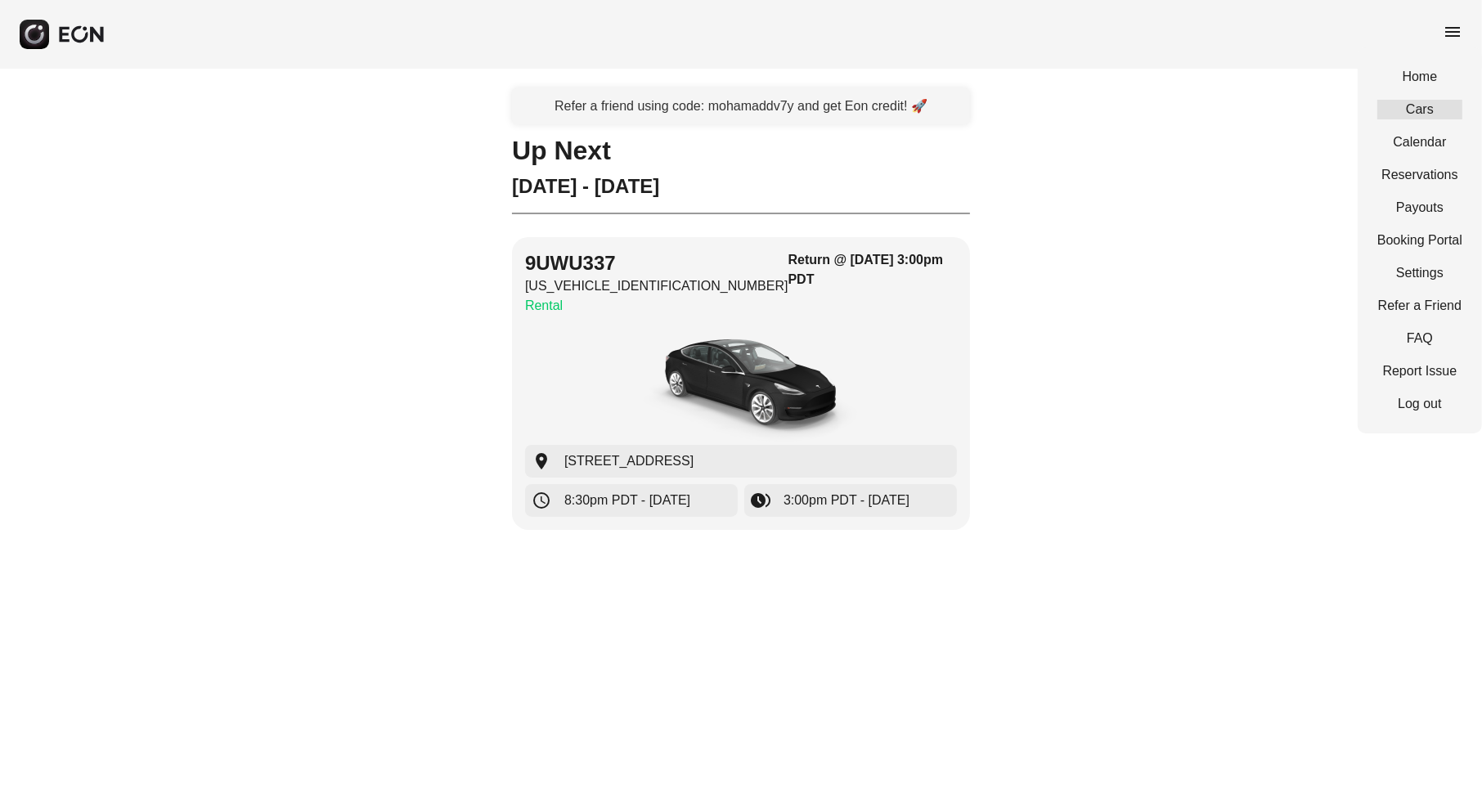
click at [1420, 105] on link "Cars" at bounding box center [1420, 109] width 85 height 20
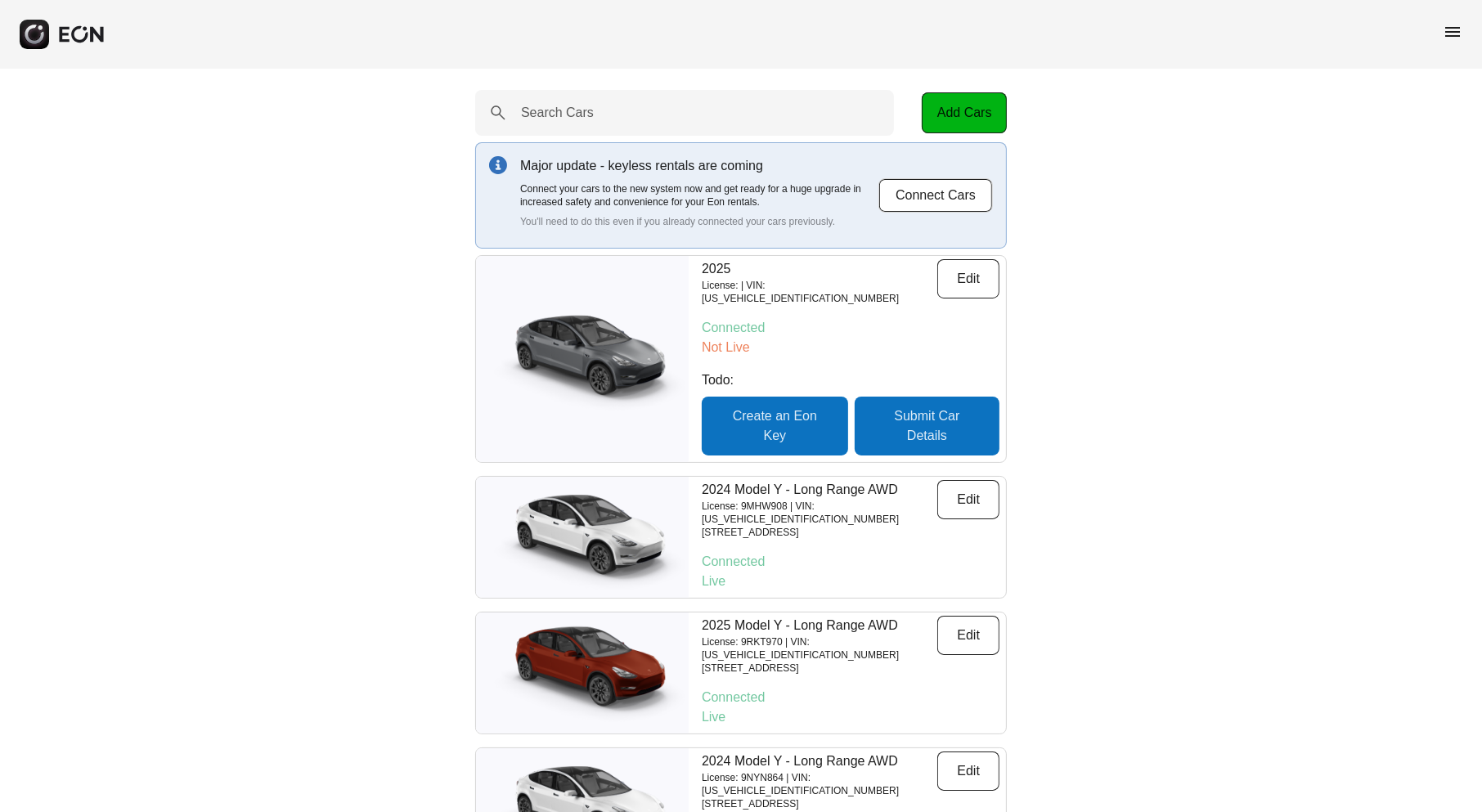
click at [1190, 398] on div "Search Cars Add Cars Major update - keyless rentals are coming Connect your car…" at bounding box center [741, 645] width 1482 height 1153
click at [1453, 36] on span "menu" at bounding box center [1452, 32] width 20 height 20
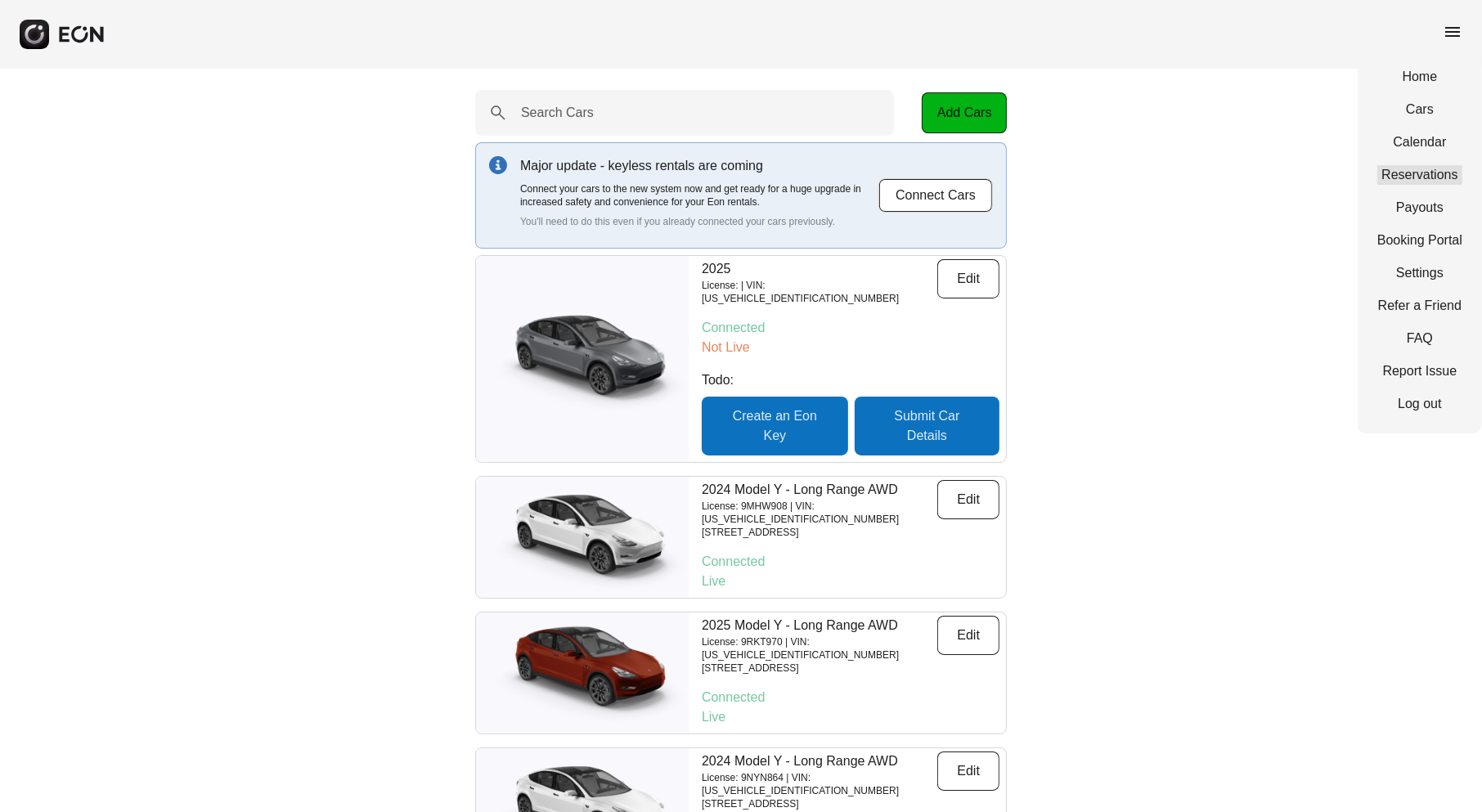
click at [1416, 175] on link "Reservations" at bounding box center [1420, 174] width 85 height 20
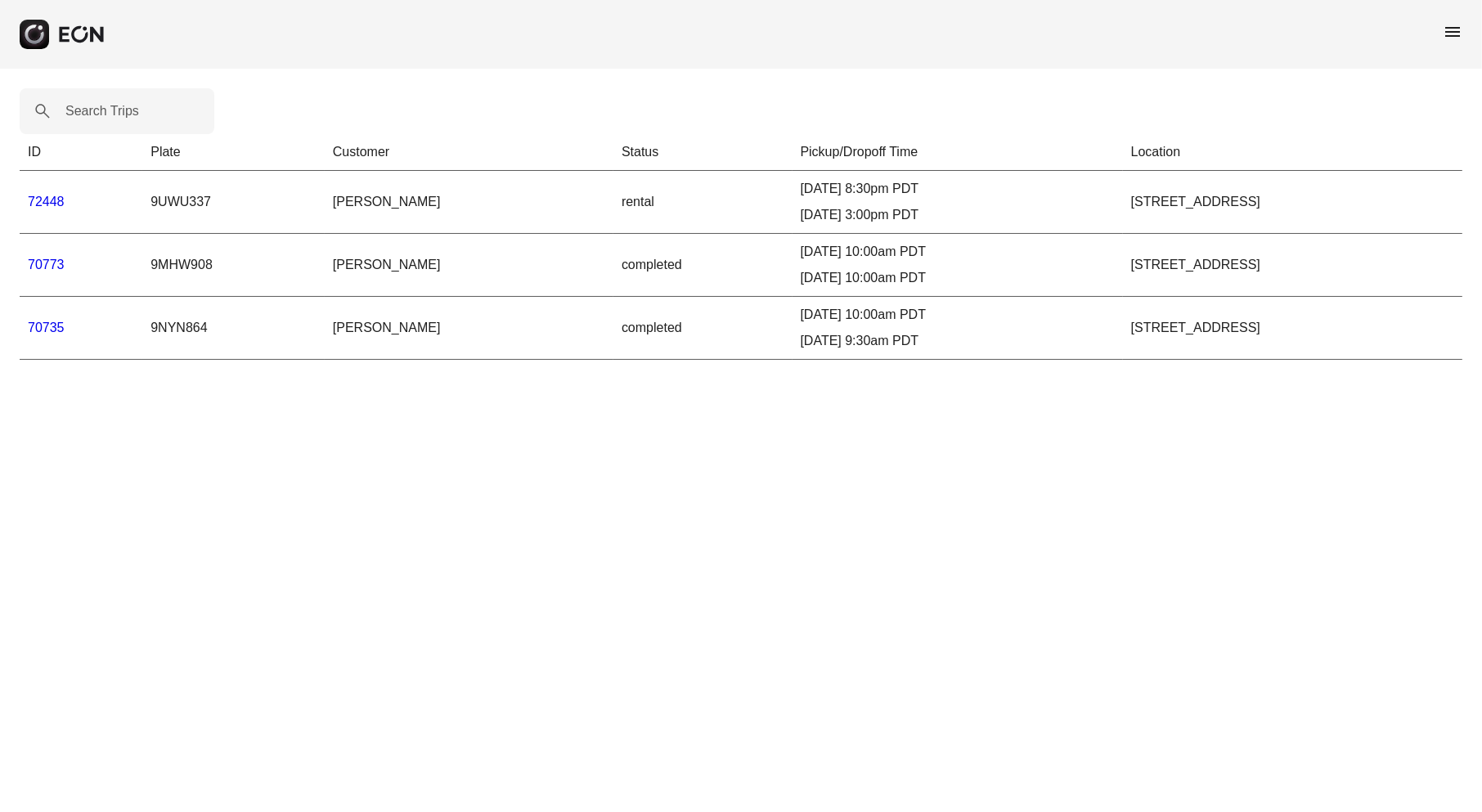
click at [1456, 34] on span "menu" at bounding box center [1452, 32] width 20 height 20
click at [1449, 34] on span "menu" at bounding box center [1452, 32] width 20 height 20
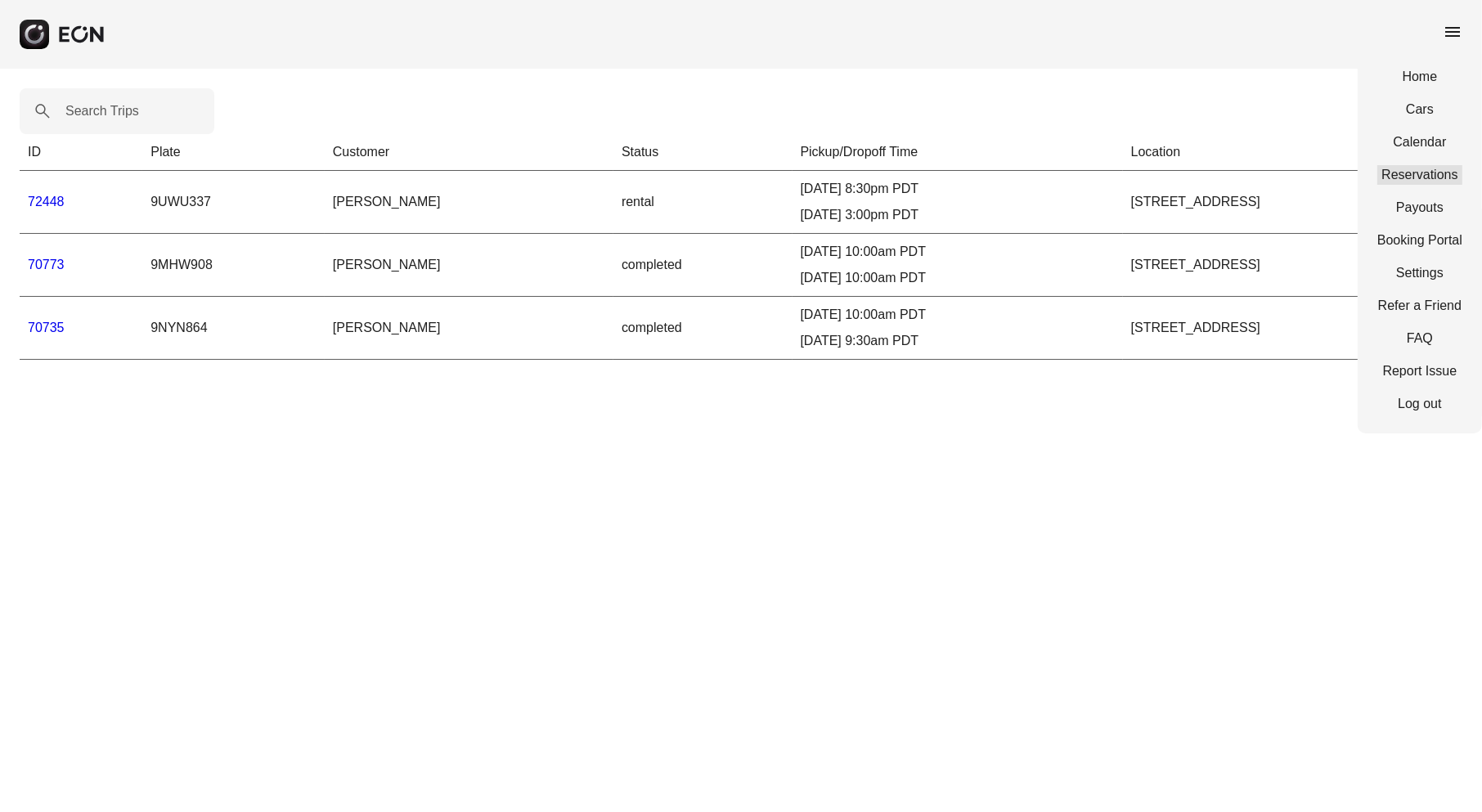
click at [1412, 172] on link "Reservations" at bounding box center [1420, 174] width 85 height 20
